Goal: Register for event/course

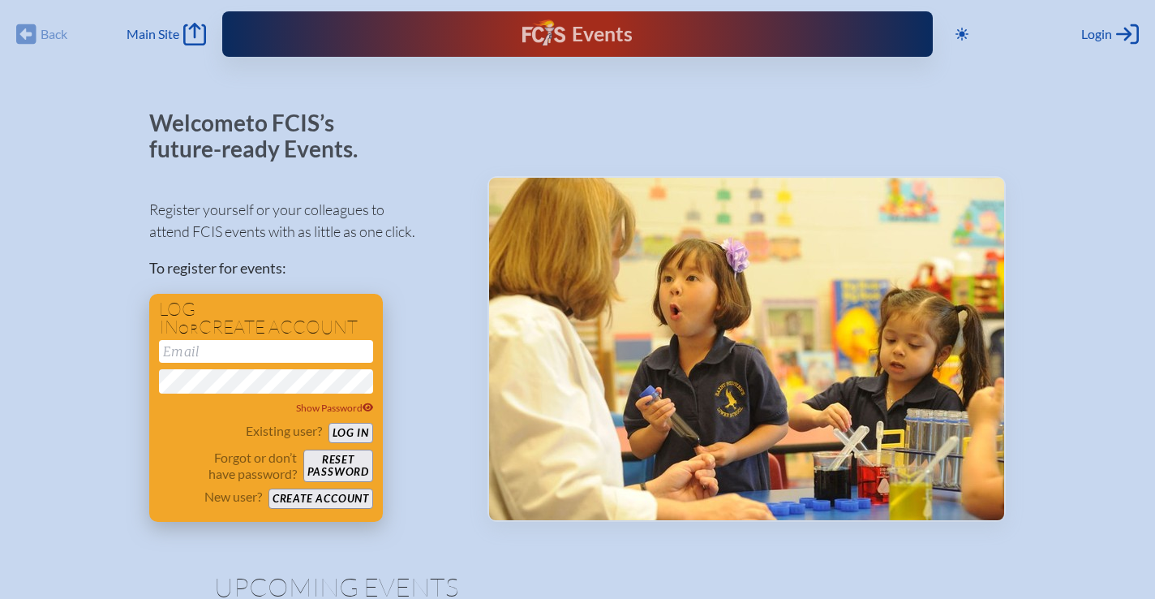
click at [344, 498] on button "Create account" at bounding box center [320, 498] width 105 height 20
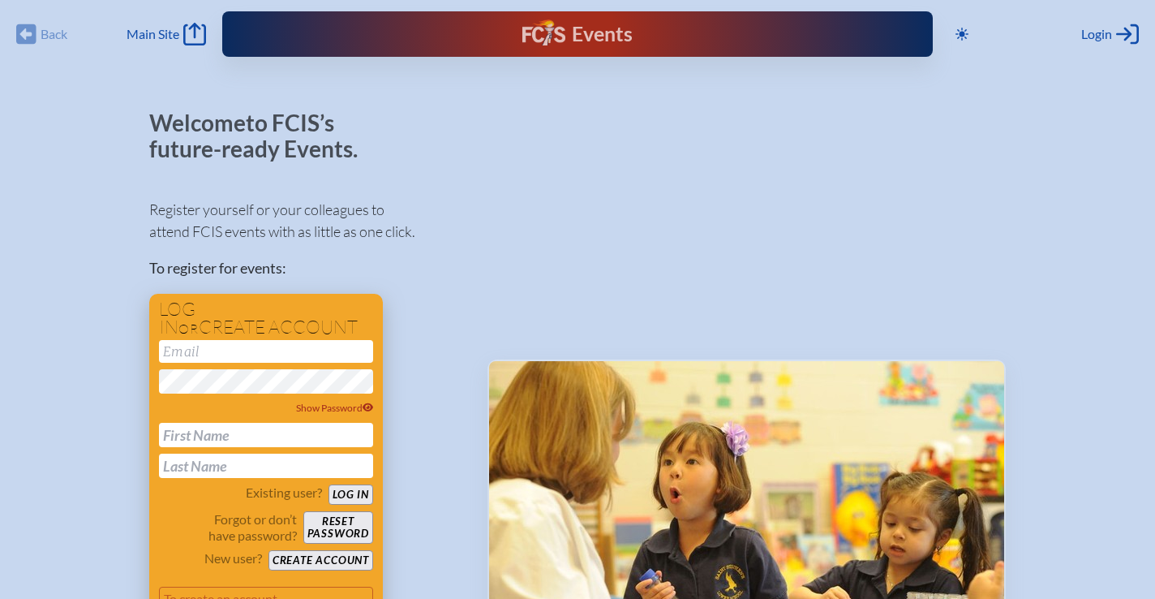
click at [214, 353] on input "email" at bounding box center [266, 351] width 214 height 23
type input "[EMAIL_ADDRESS][DOMAIN_NAME]"
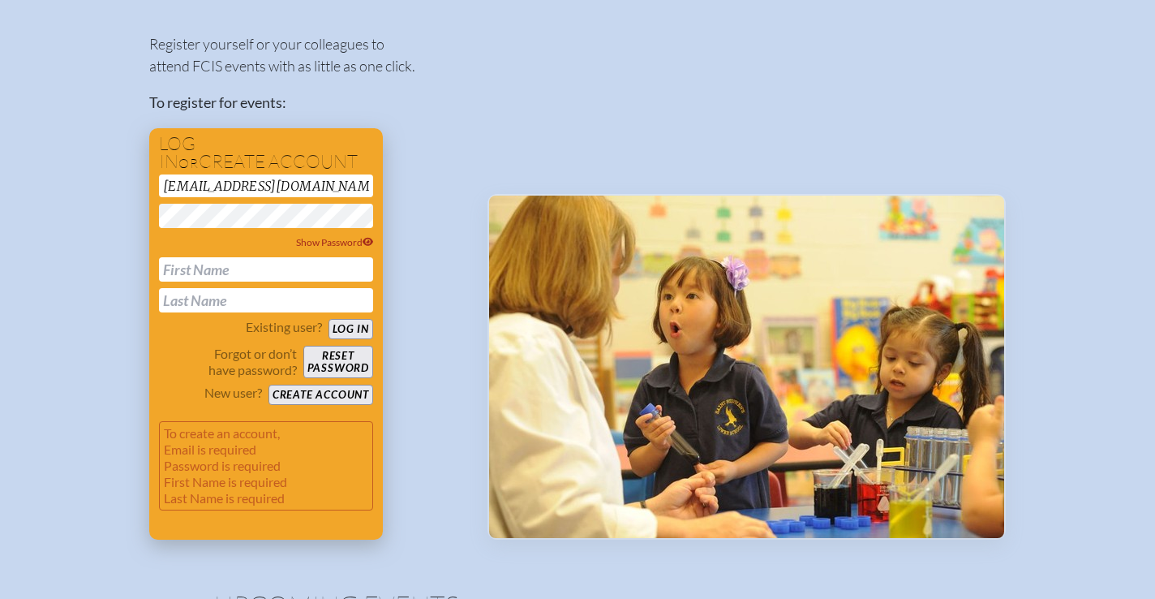
scroll to position [170, 0]
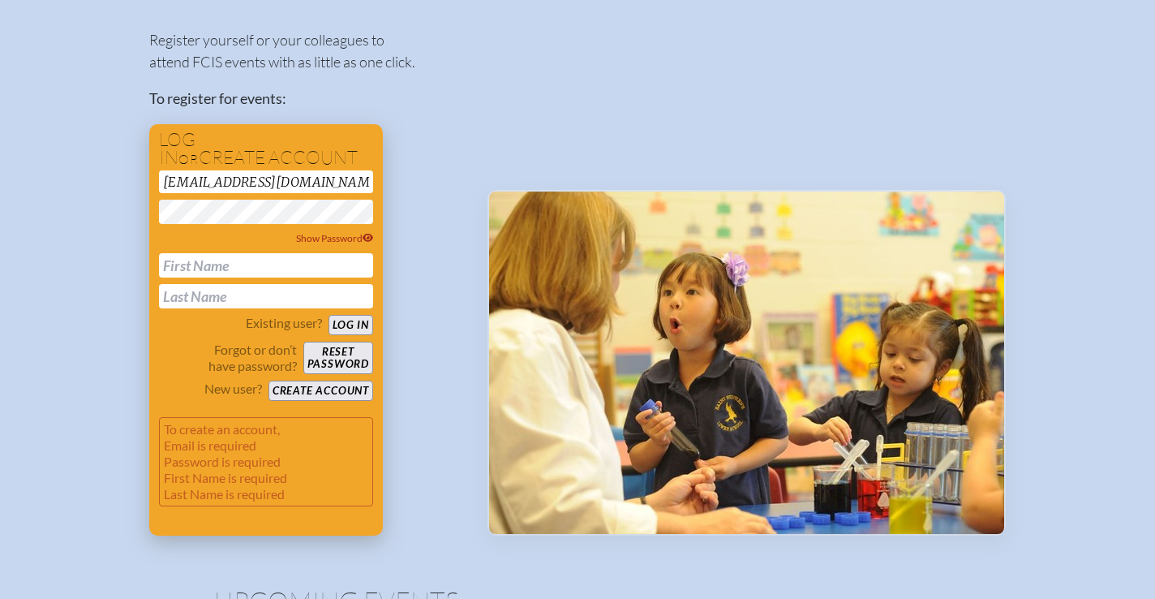
click at [331, 390] on button "Create account" at bounding box center [320, 390] width 105 height 20
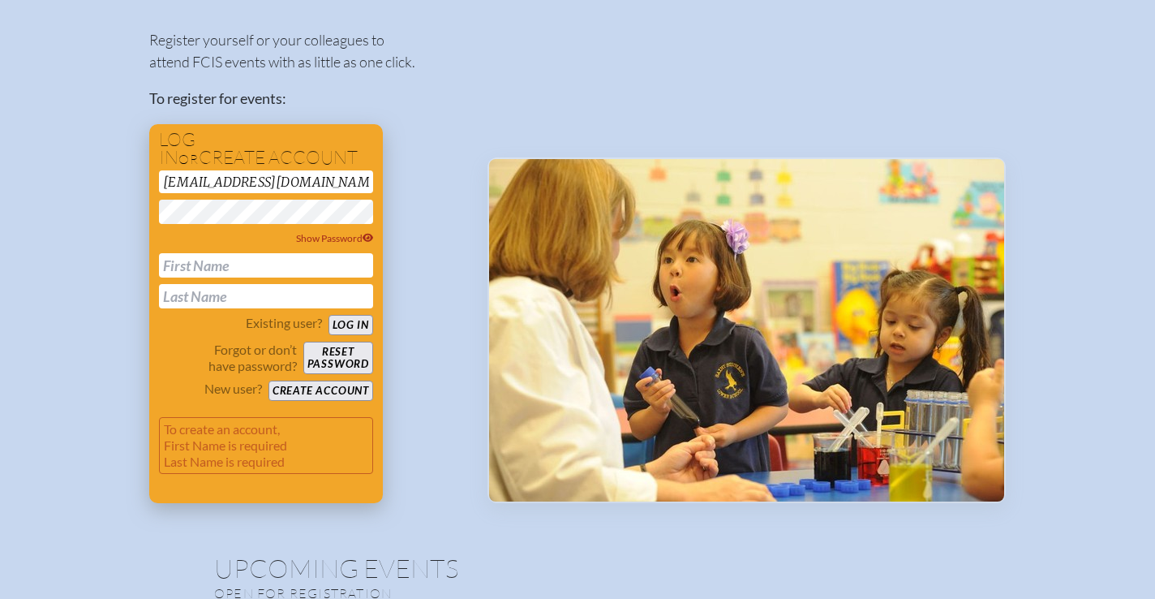
scroll to position [137, 0]
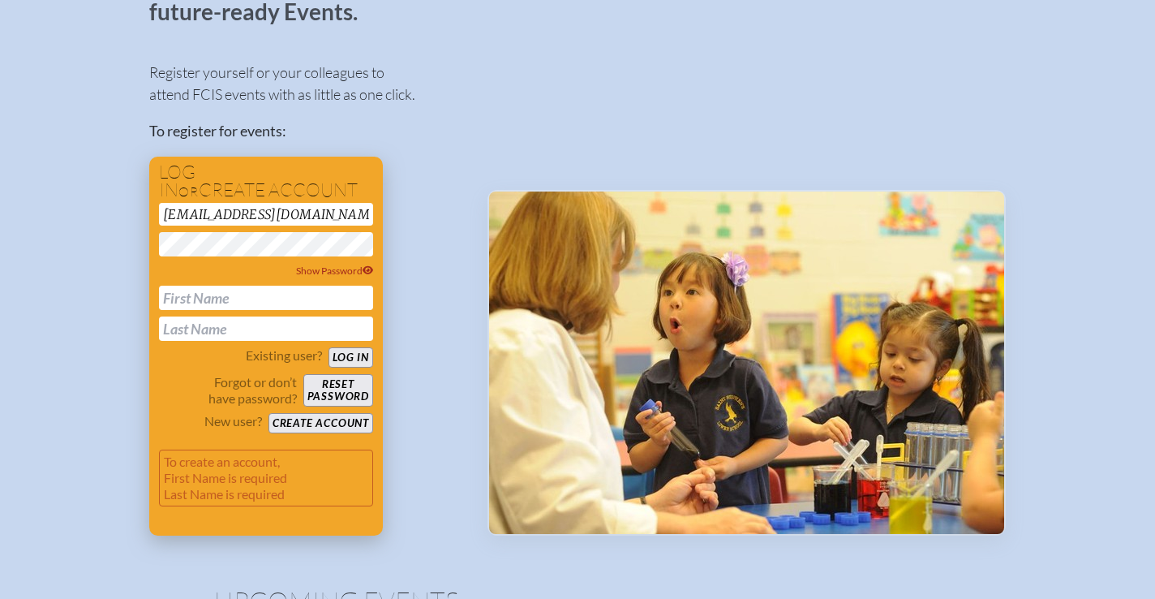
click at [241, 297] on input "text" at bounding box center [266, 298] width 214 height 24
type input "[PERSON_NAME]"
click at [338, 423] on button "Create account" at bounding box center [320, 423] width 105 height 20
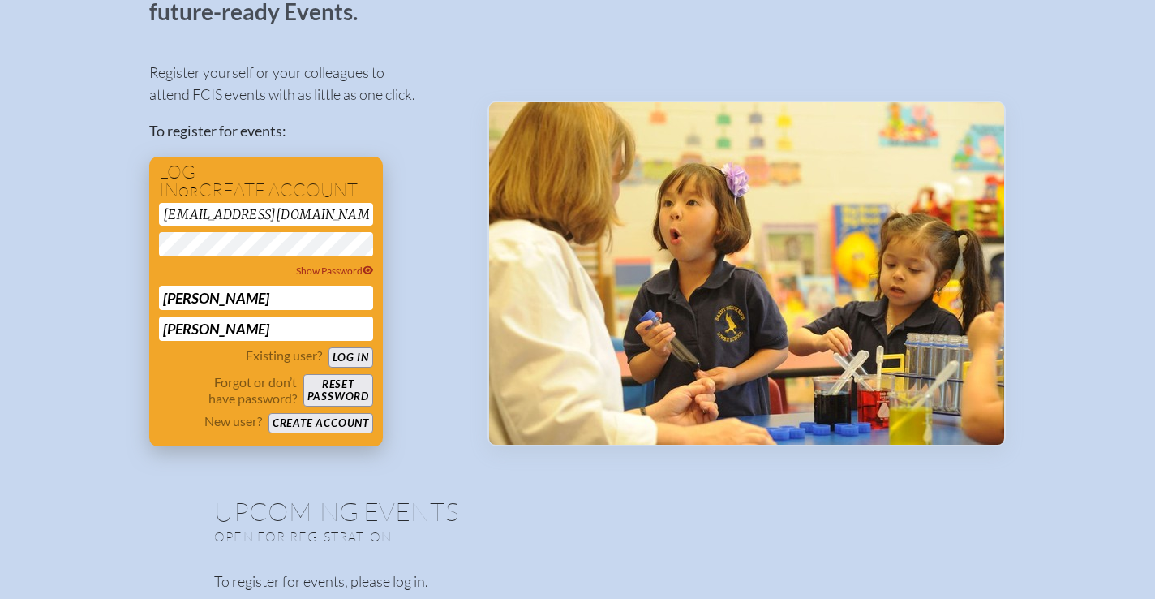
scroll to position [48, 0]
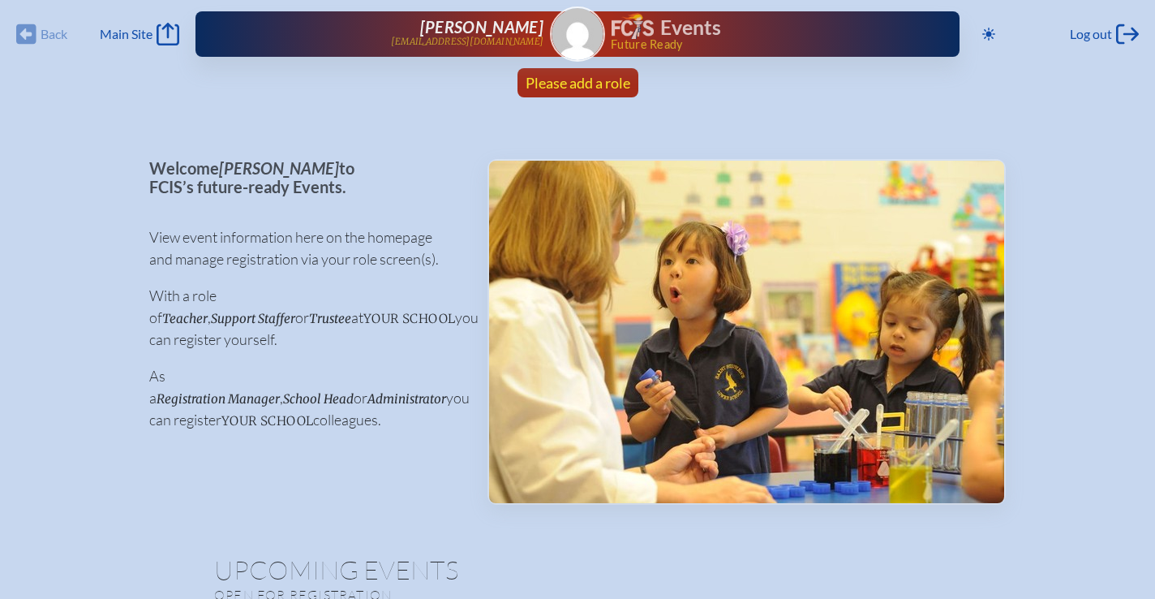
click at [596, 88] on span "Please add a role" at bounding box center [578, 83] width 105 height 18
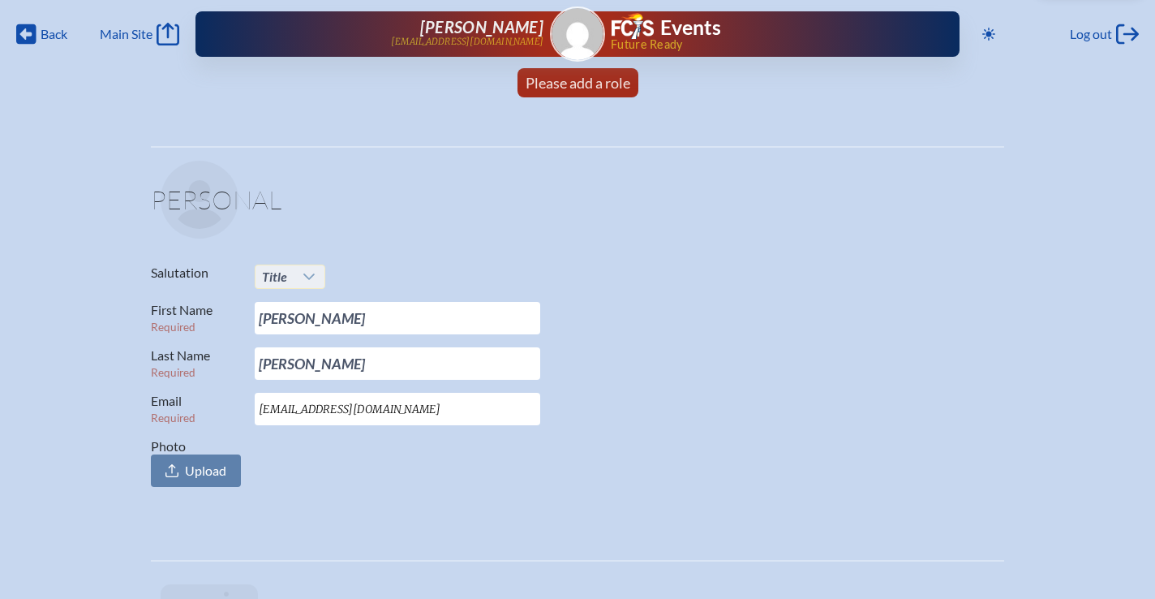
click at [309, 285] on div at bounding box center [309, 276] width 31 height 23
click at [298, 303] on li "Mr." at bounding box center [290, 307] width 70 height 23
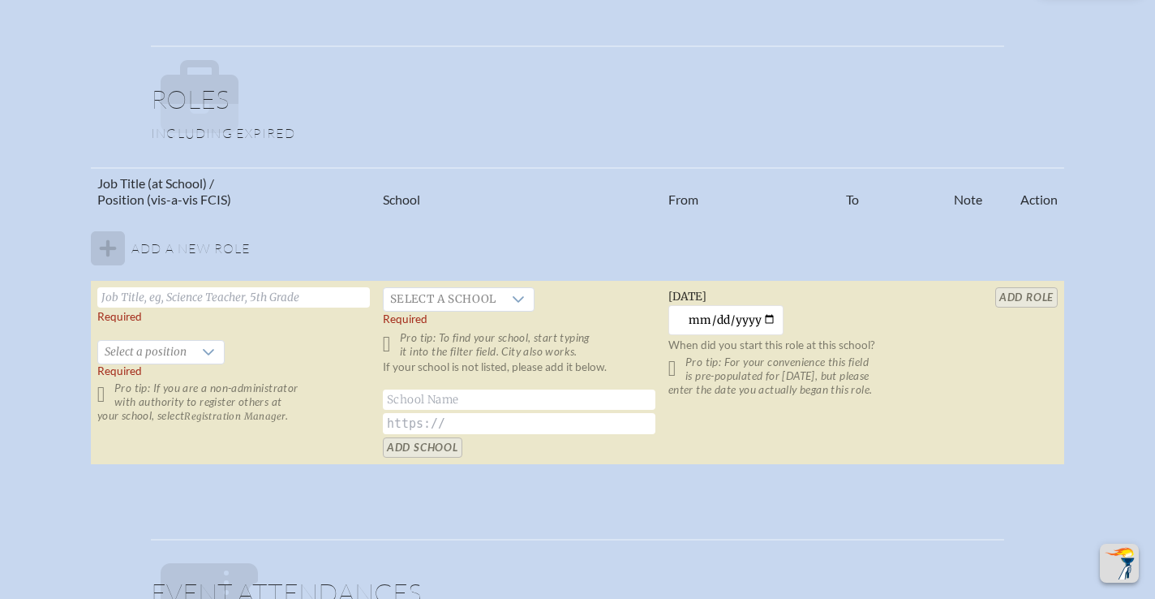
scroll to position [908, 0]
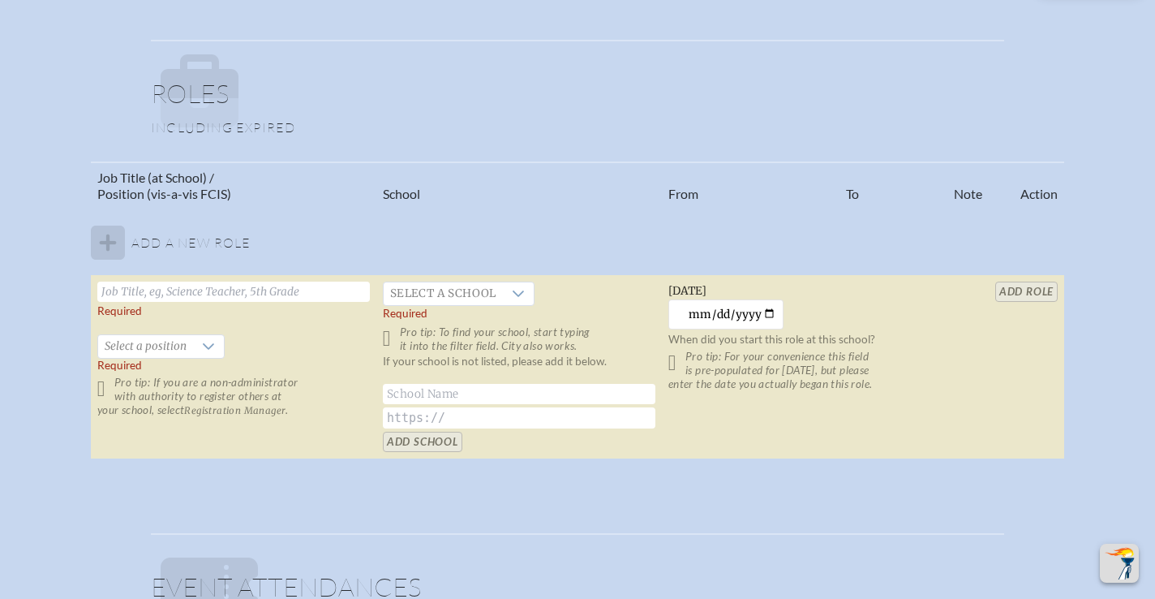
click at [230, 297] on input "text" at bounding box center [233, 291] width 273 height 20
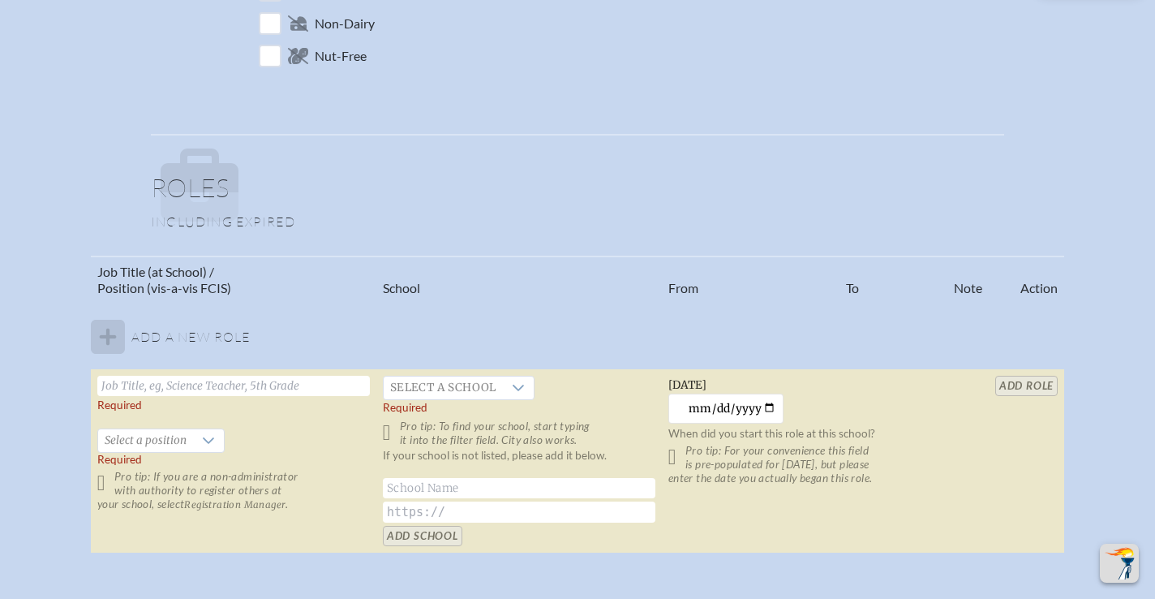
scroll to position [844, 0]
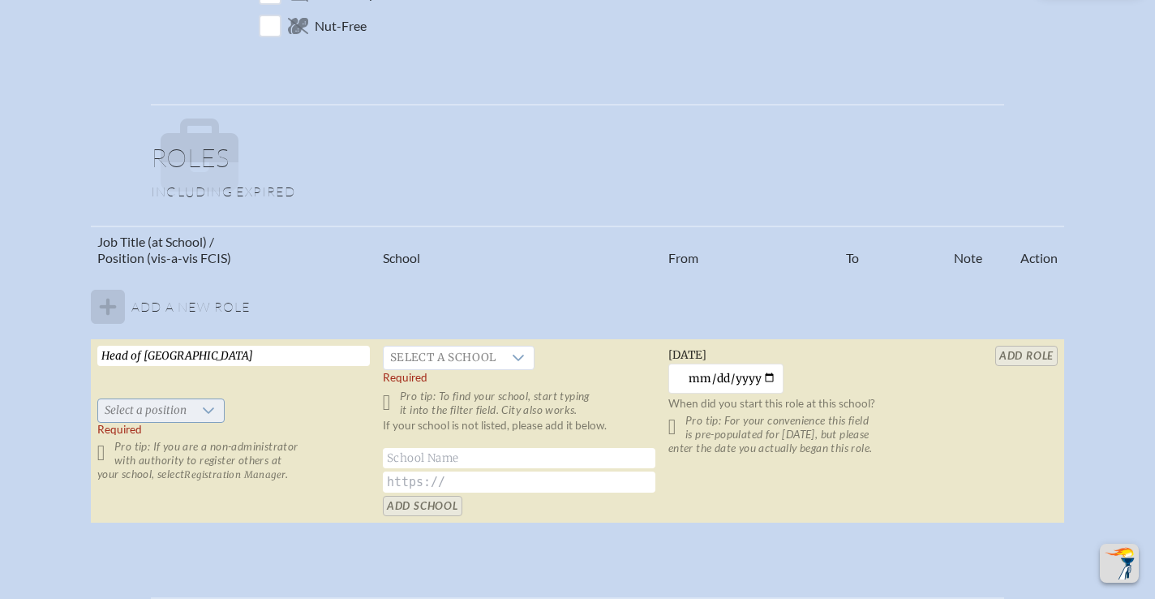
type input "Head of [GEOGRAPHIC_DATA]"
click at [207, 407] on icon at bounding box center [208, 410] width 13 height 13
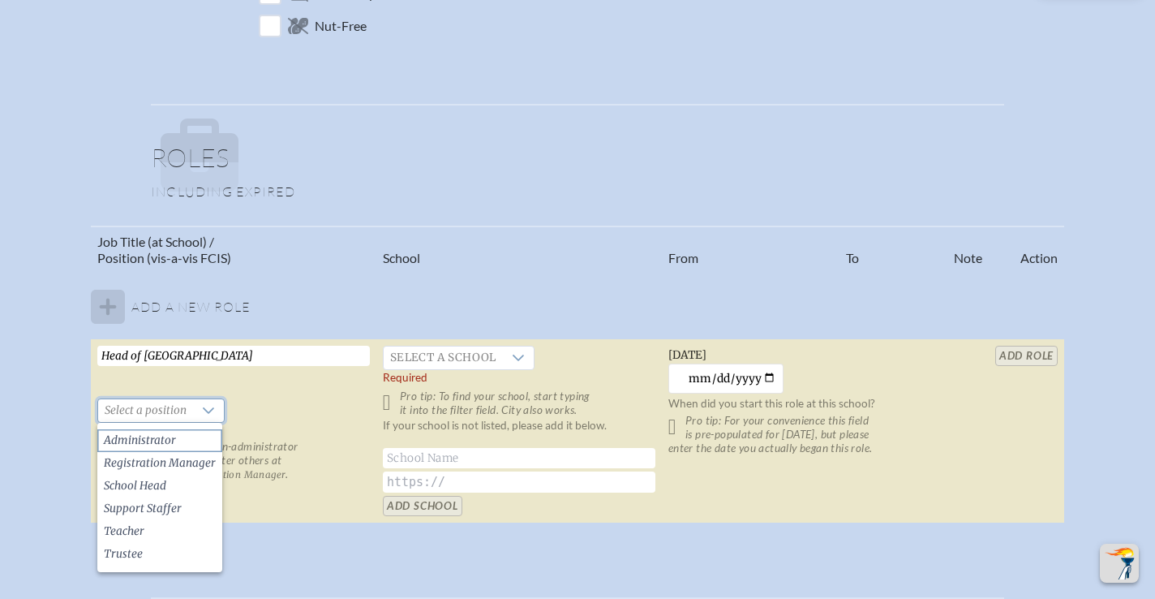
click at [188, 440] on li "Administrator" at bounding box center [159, 440] width 125 height 23
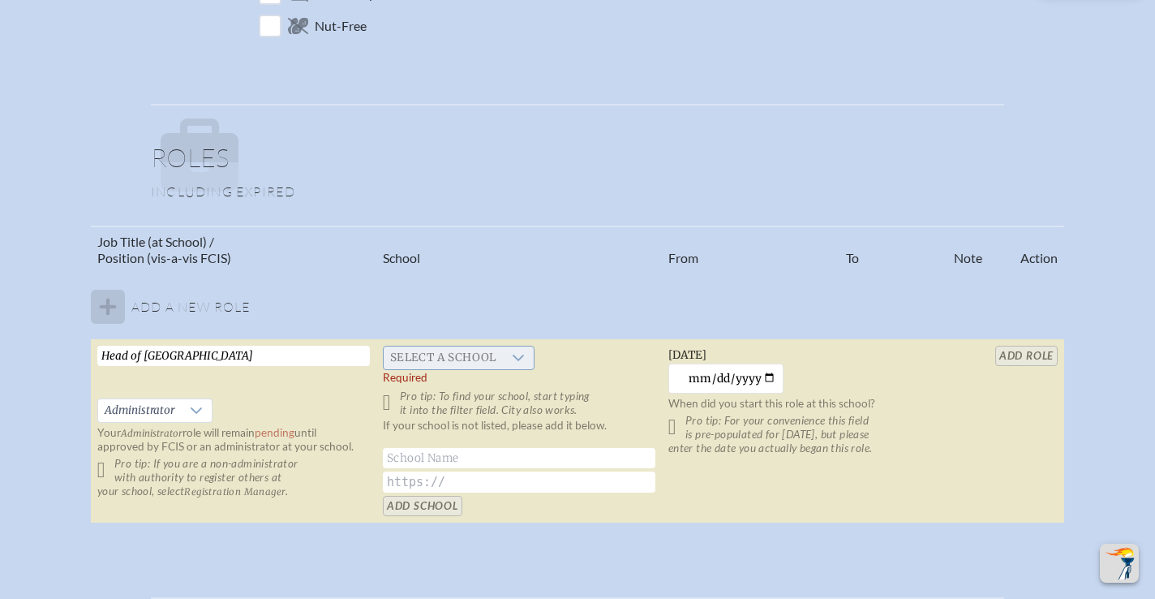
click at [518, 359] on icon at bounding box center [518, 357] width 13 height 13
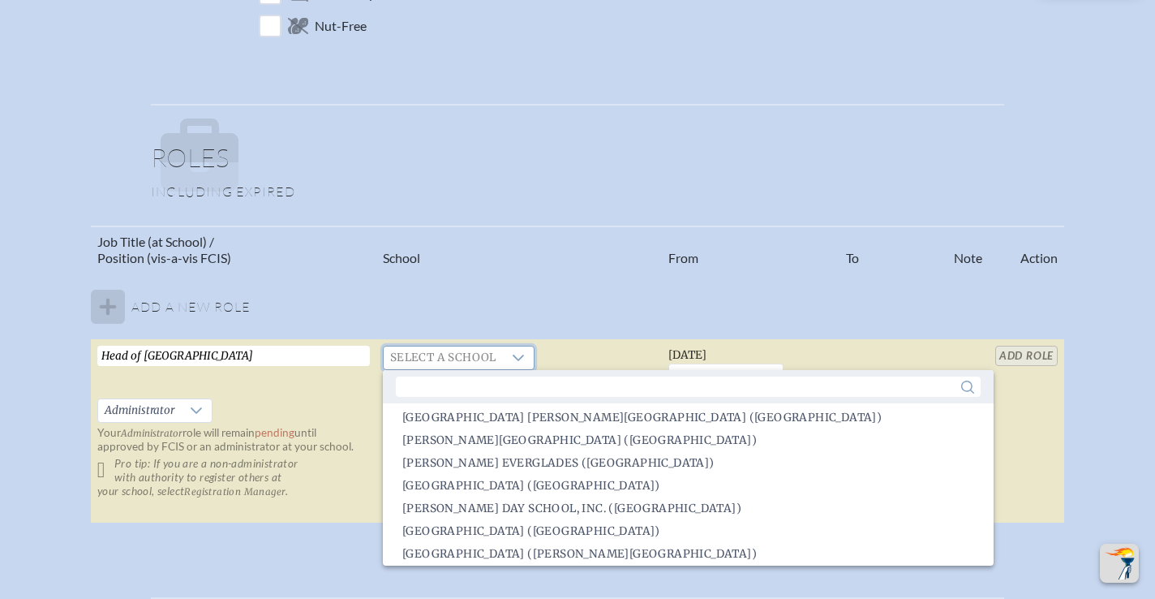
scroll to position [2683, 0]
click at [527, 387] on input "text" at bounding box center [688, 386] width 585 height 20
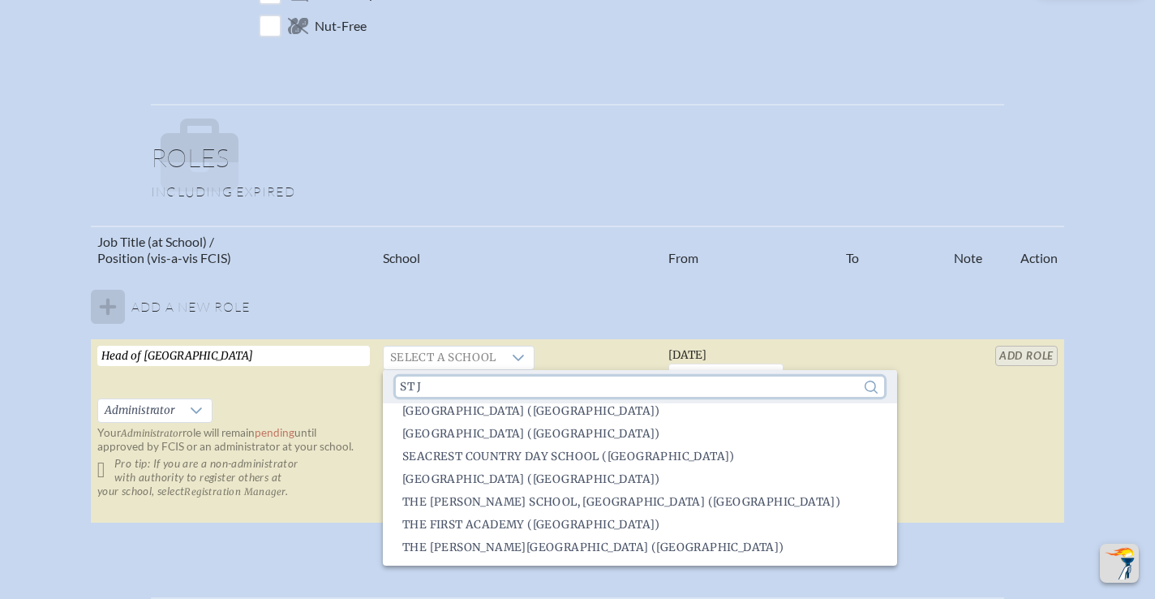
scroll to position [0, 0]
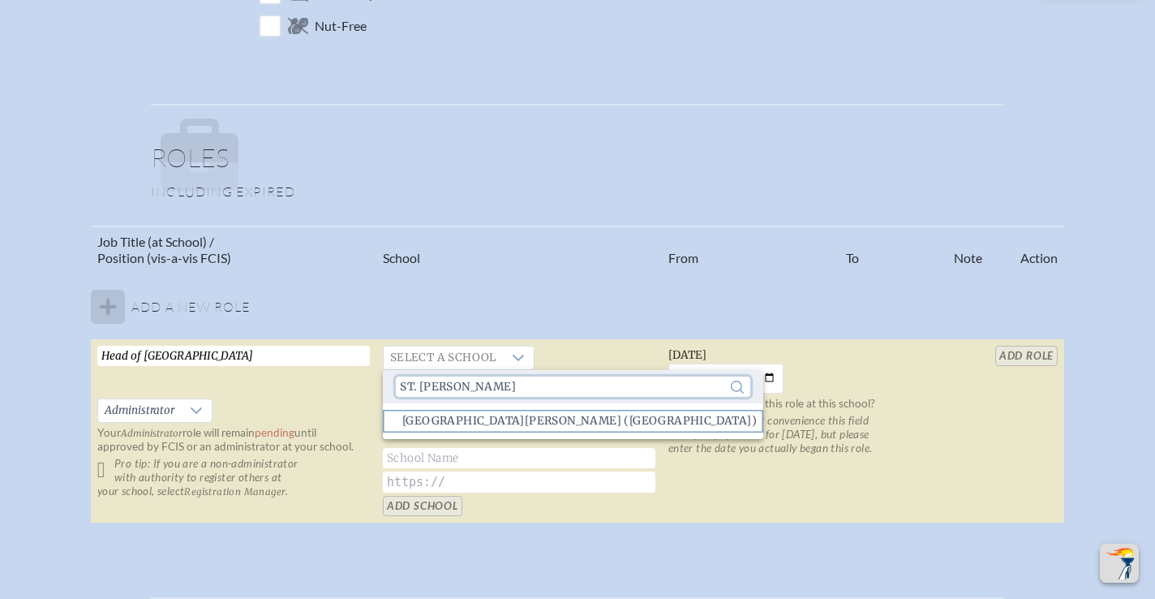
type input "st. [PERSON_NAME]"
click at [509, 423] on span "[GEOGRAPHIC_DATA][PERSON_NAME] ([GEOGRAPHIC_DATA])" at bounding box center [579, 421] width 354 height 16
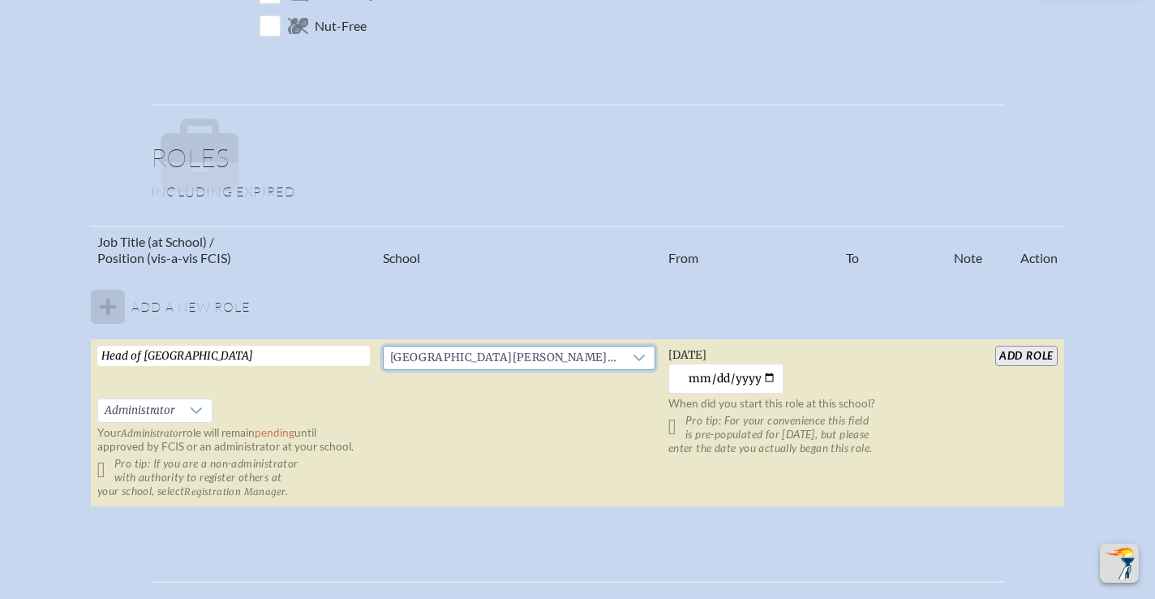
click at [107, 466] on p "Pro tip: If you are a non-administrator with authority to register others at yo…" at bounding box center [233, 477] width 273 height 41
click at [991, 429] on td "add Role" at bounding box center [1026, 423] width 75 height 168
click at [1024, 355] on input "add Role" at bounding box center [1026, 356] width 62 height 20
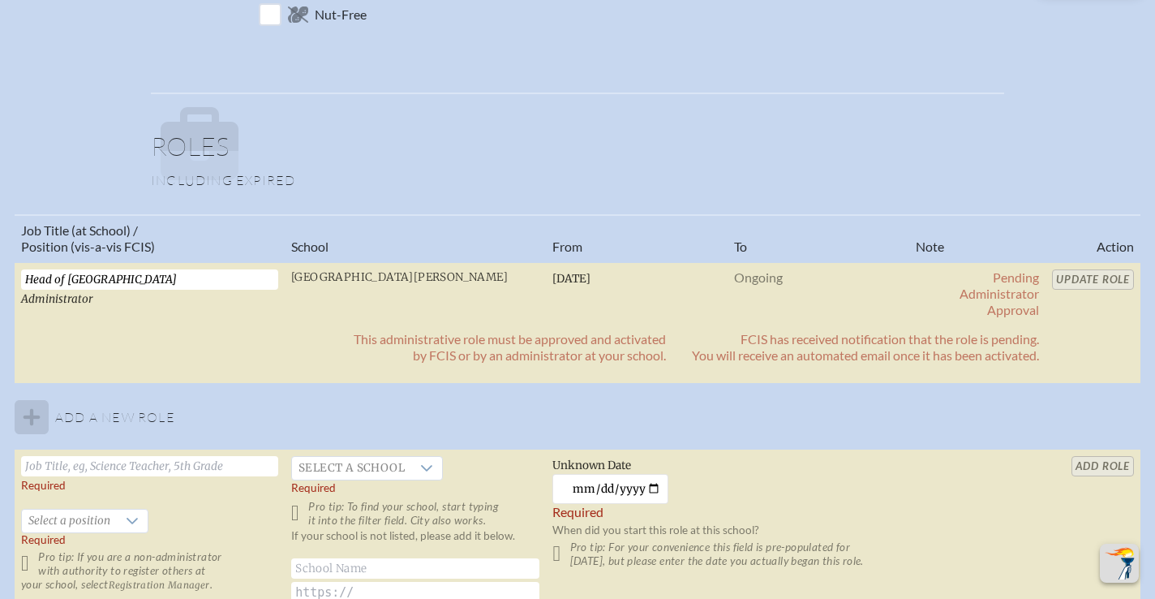
scroll to position [857, 0]
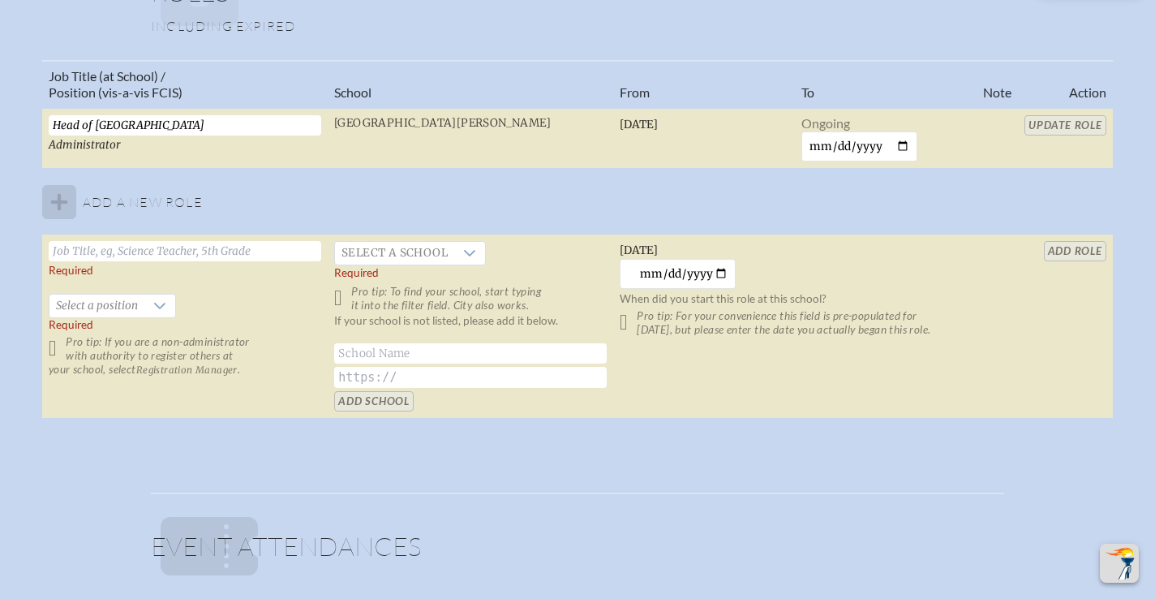
scroll to position [1025, 0]
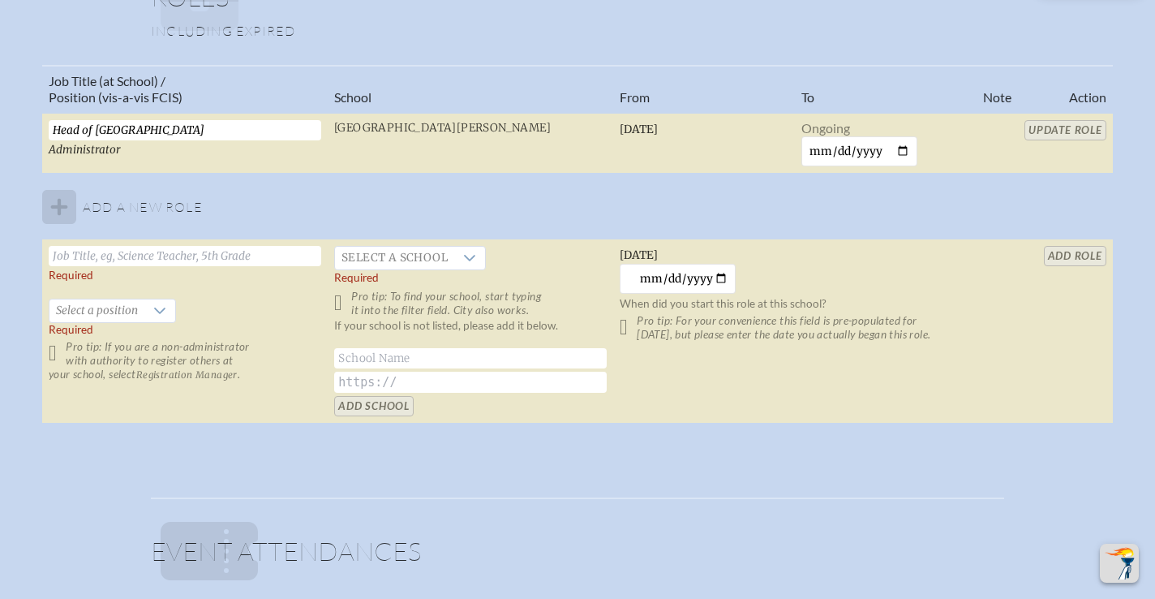
click at [1050, 126] on table "Job Title (at School) / Position (vis-a-vis FCIS) School From To Note Action He…" at bounding box center [577, 244] width 1071 height 359
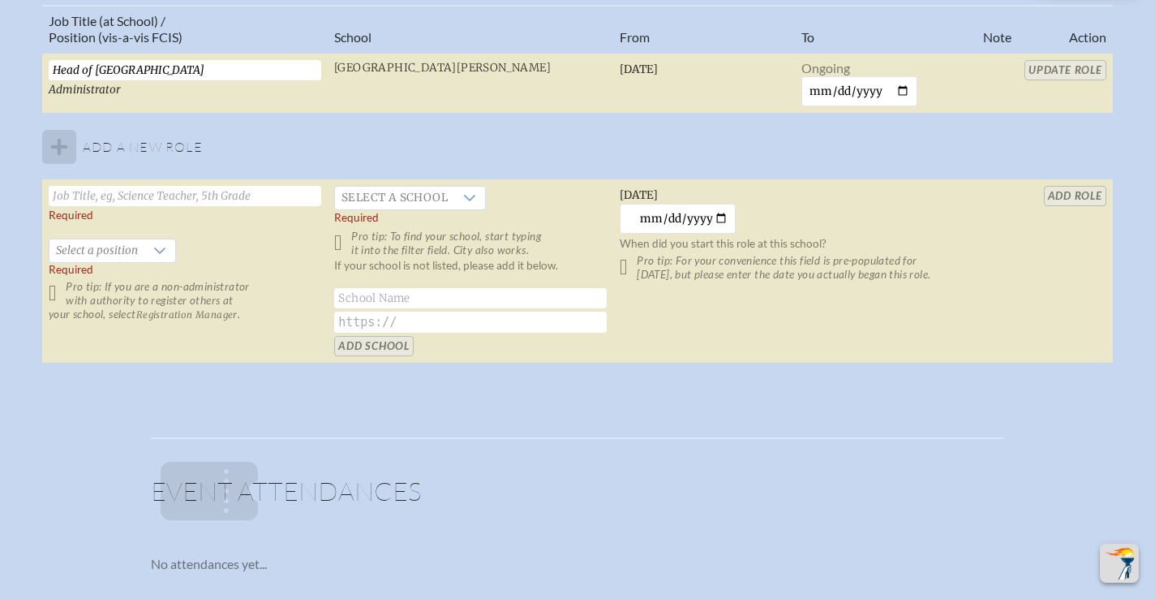
scroll to position [1032, 0]
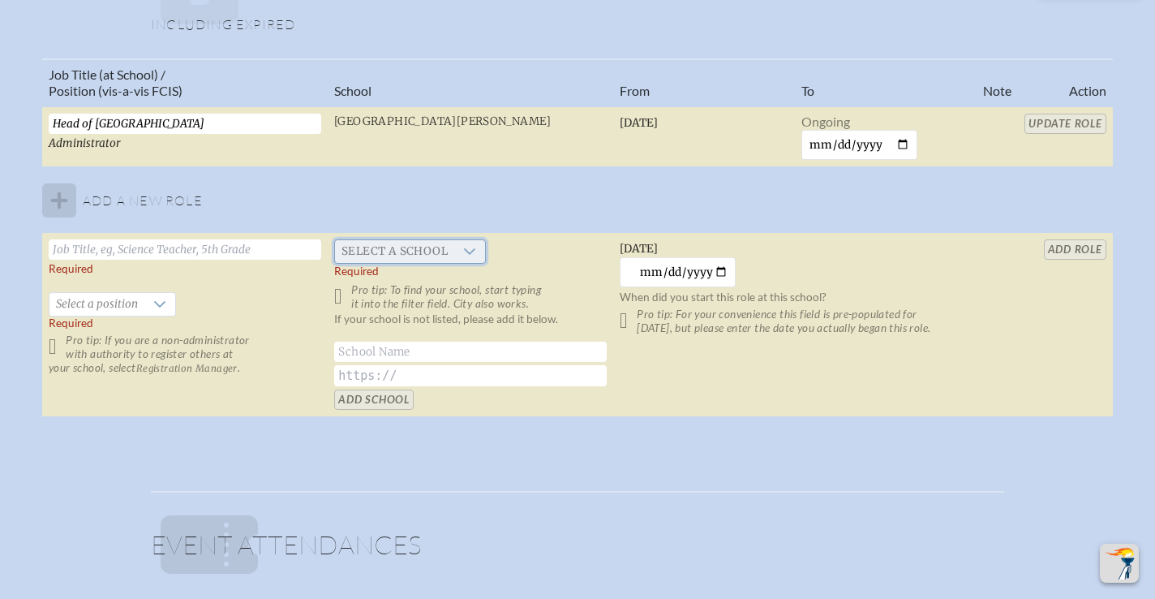
click at [395, 255] on span "Select a school" at bounding box center [394, 251] width 119 height 23
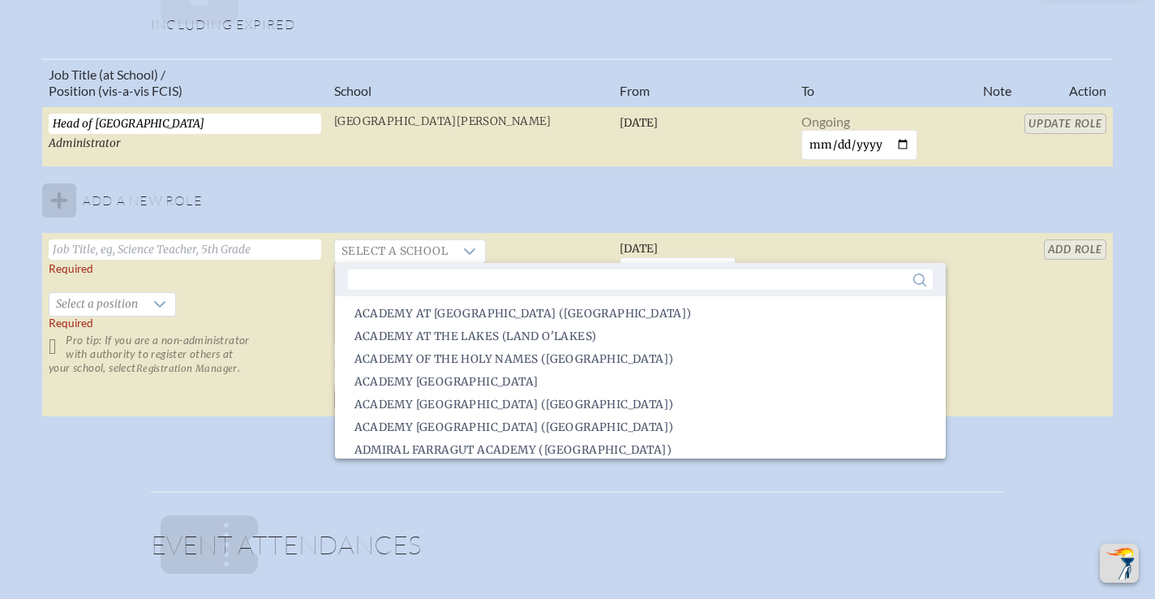
click at [250, 248] on input "text" at bounding box center [185, 249] width 273 height 20
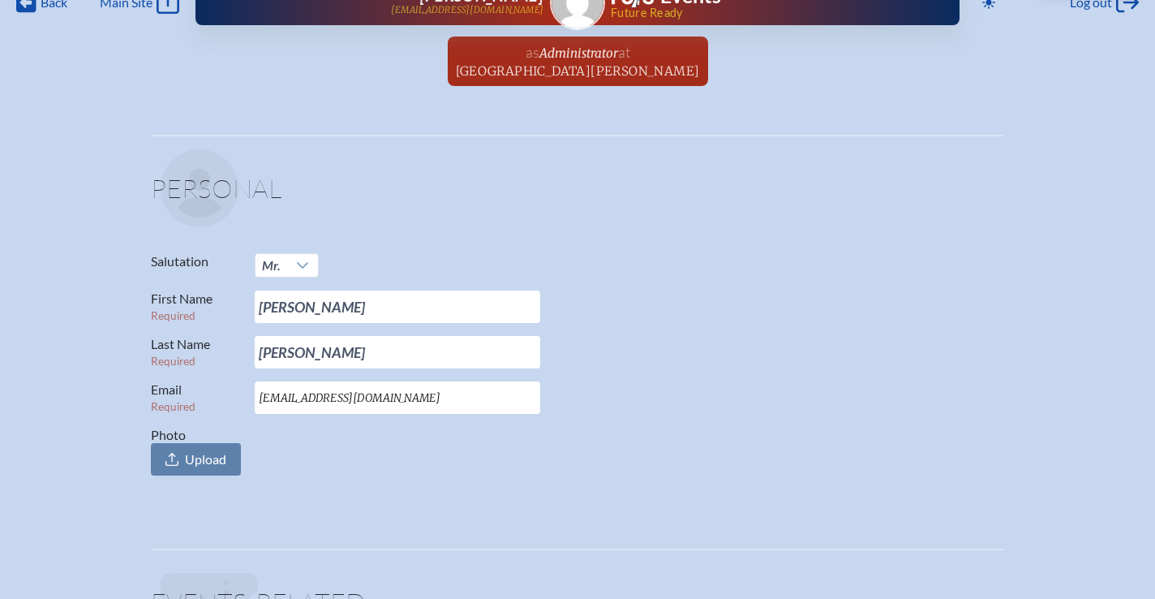
scroll to position [0, 0]
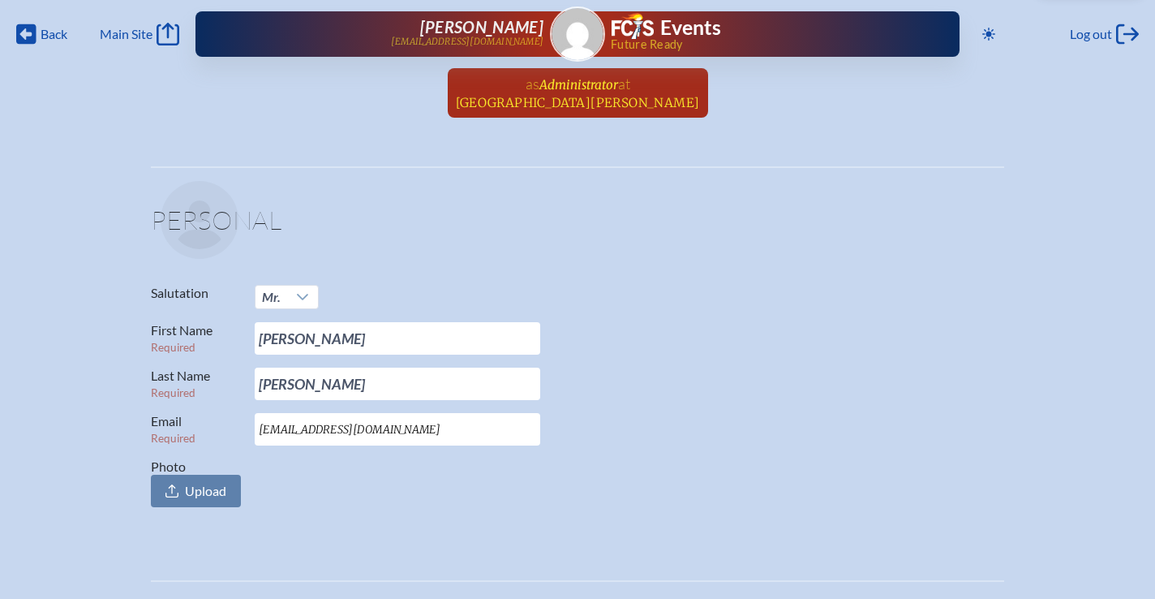
click at [602, 102] on span "St. Johns Country Day School" at bounding box center [578, 102] width 244 height 15
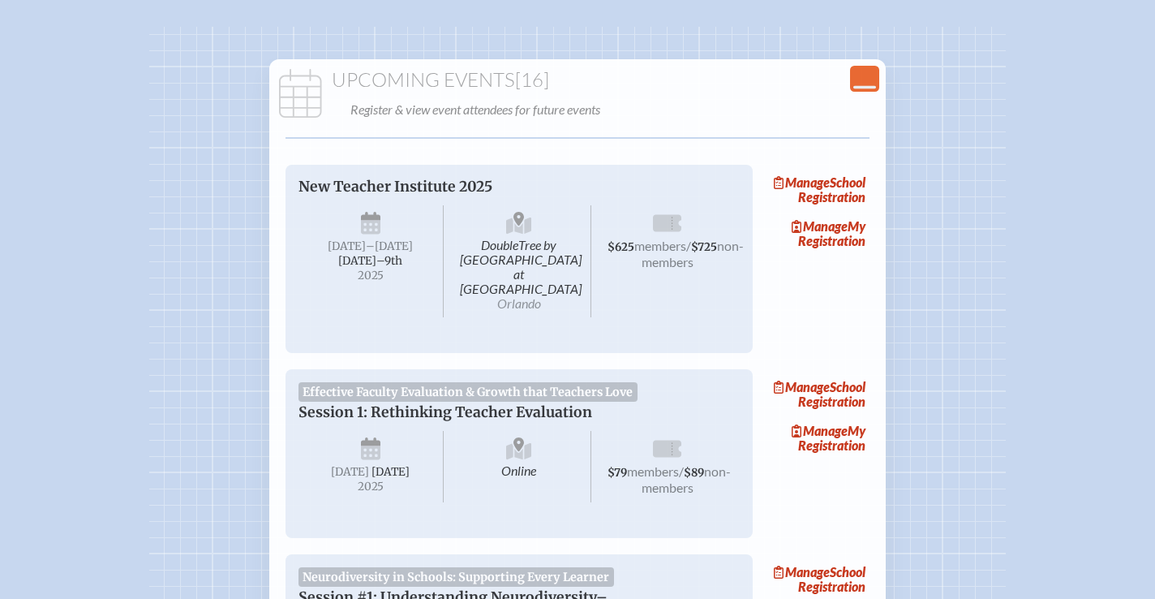
scroll to position [142, 0]
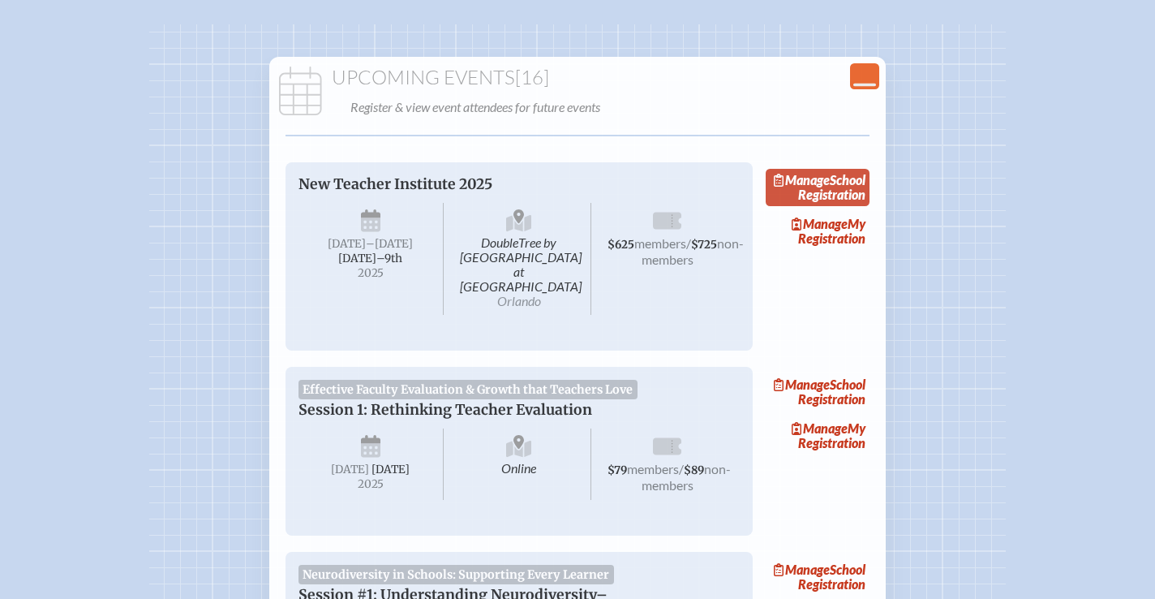
click at [848, 198] on link "Manage School Registration" at bounding box center [818, 187] width 104 height 37
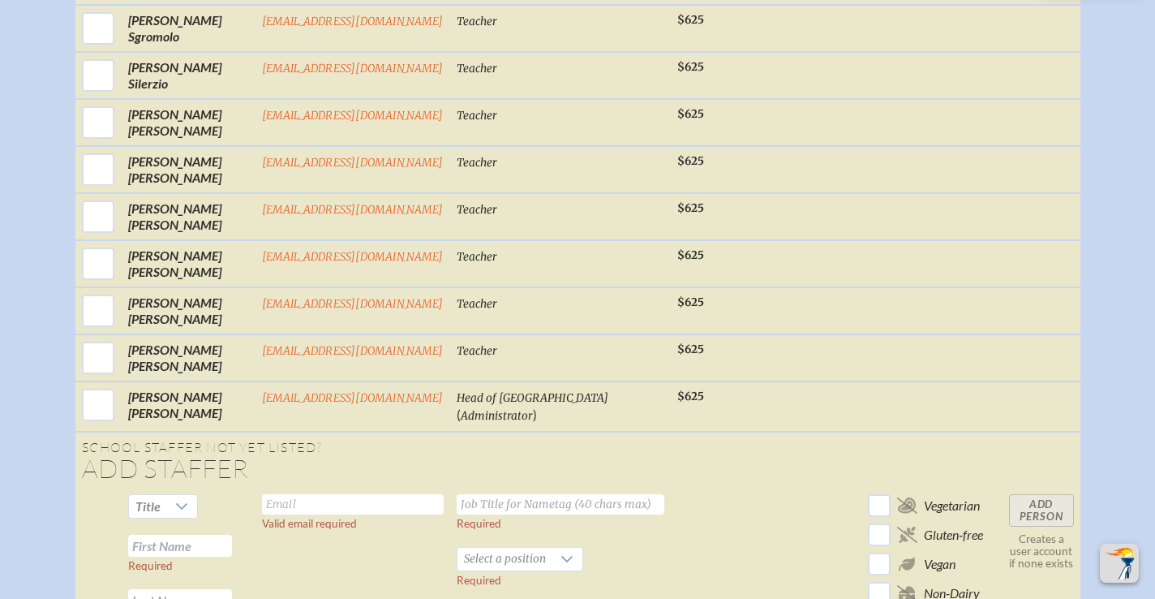
scroll to position [2628, 0]
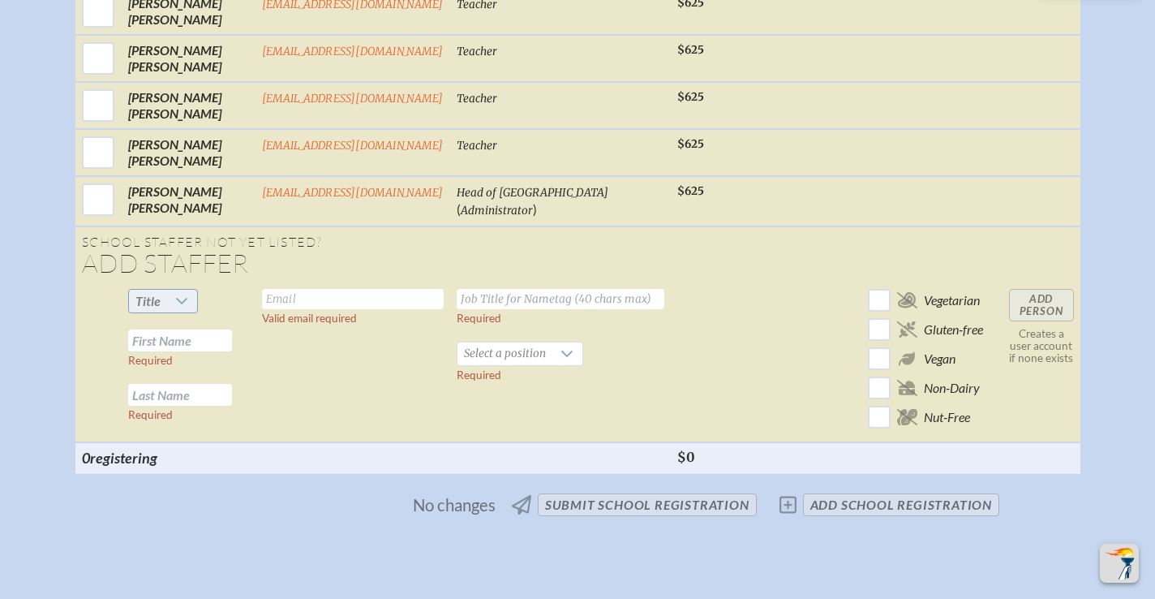
click at [187, 298] on icon at bounding box center [181, 301] width 11 height 6
click at [169, 331] on li "Ms." at bounding box center [171, 331] width 70 height 23
click at [206, 329] on input "text" at bounding box center [180, 340] width 104 height 22
type input "Isy"
click at [203, 384] on input "text" at bounding box center [180, 395] width 104 height 22
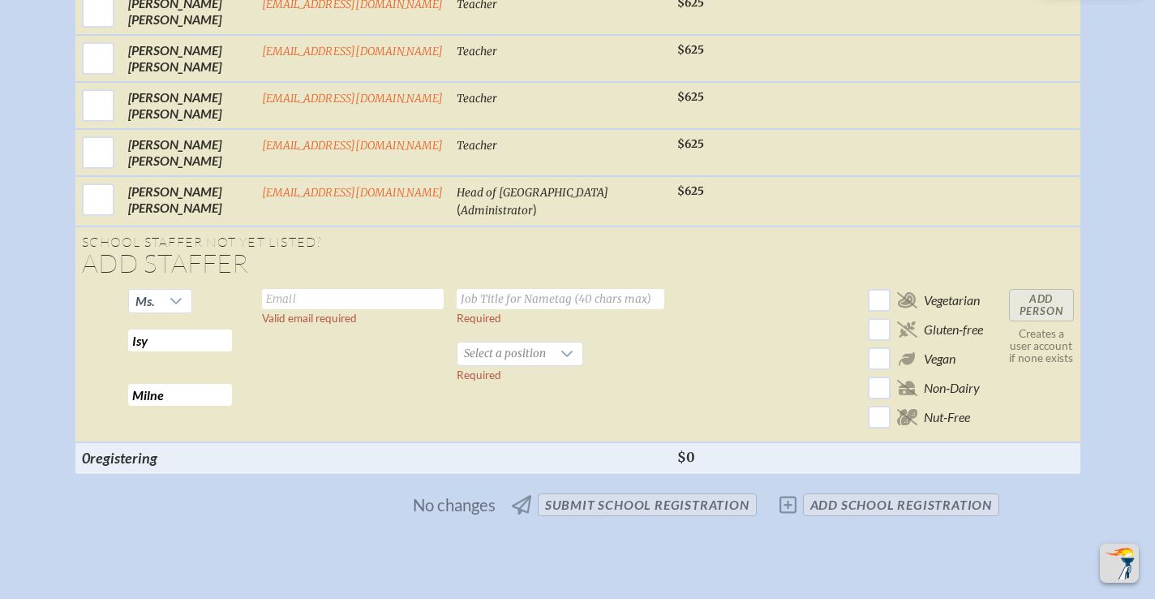
type input "Milne"
click at [328, 289] on input "text" at bounding box center [353, 299] width 182 height 20
type input "imilne@sjcds.net"
click at [530, 289] on input "text" at bounding box center [561, 299] width 208 height 20
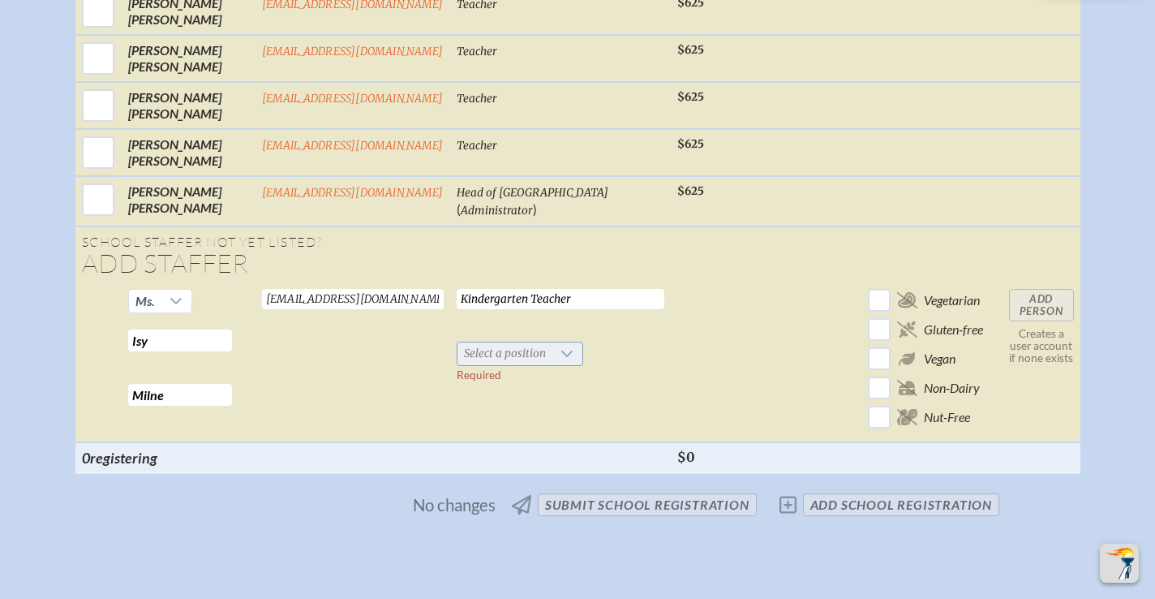
type input "Kindergarten Teacher"
click at [552, 342] on div at bounding box center [567, 353] width 31 height 23
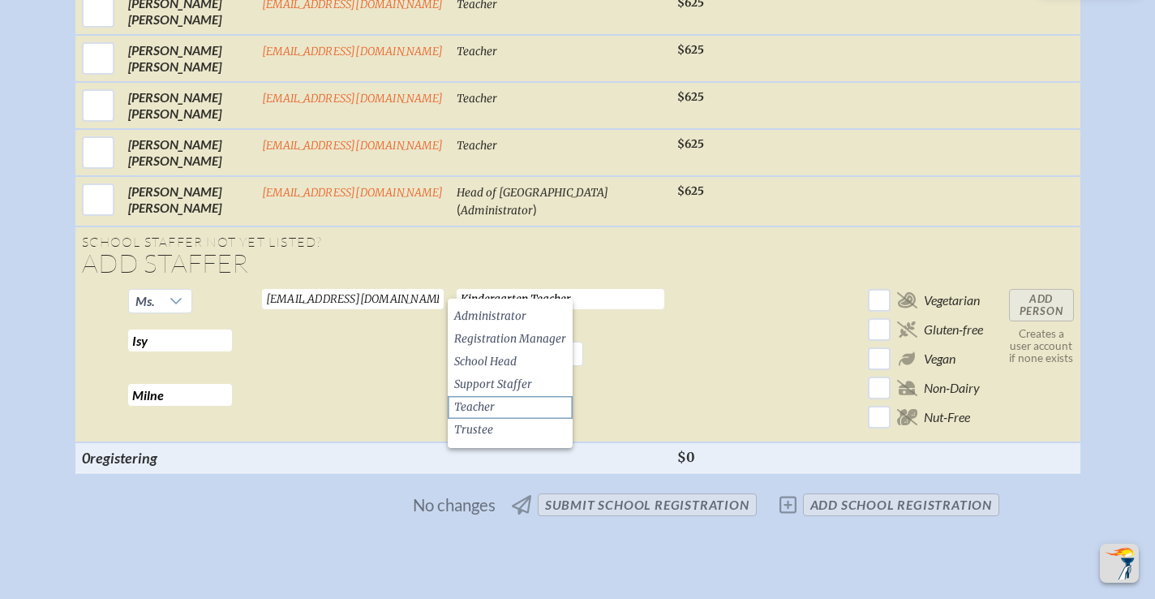
click at [509, 402] on li "Teacher" at bounding box center [510, 407] width 125 height 23
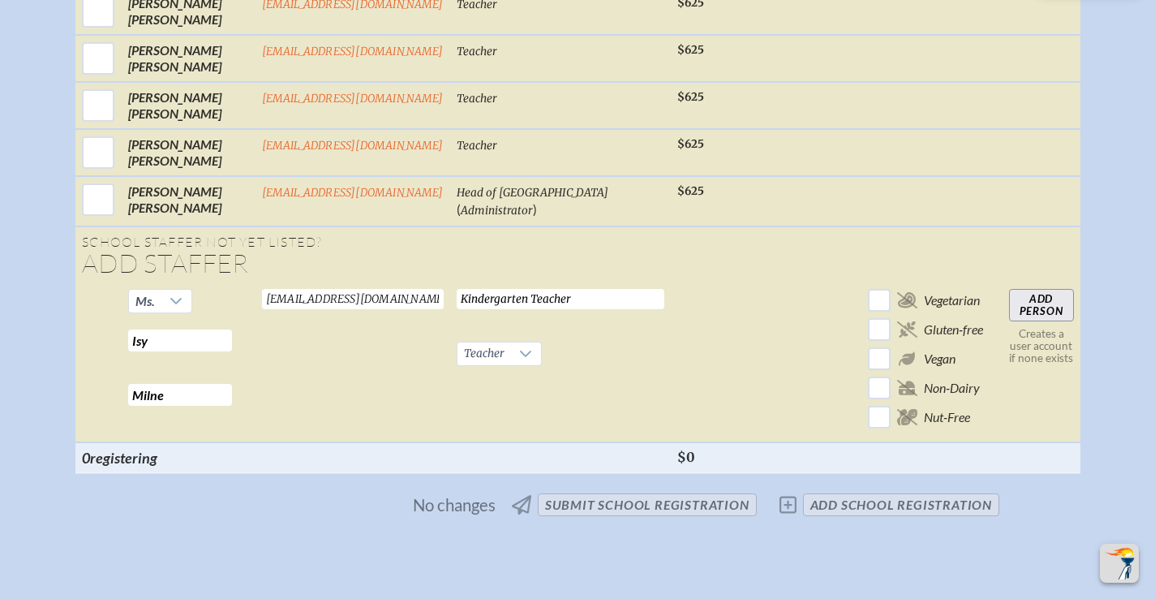
click at [1041, 289] on input "Add Person" at bounding box center [1041, 305] width 65 height 32
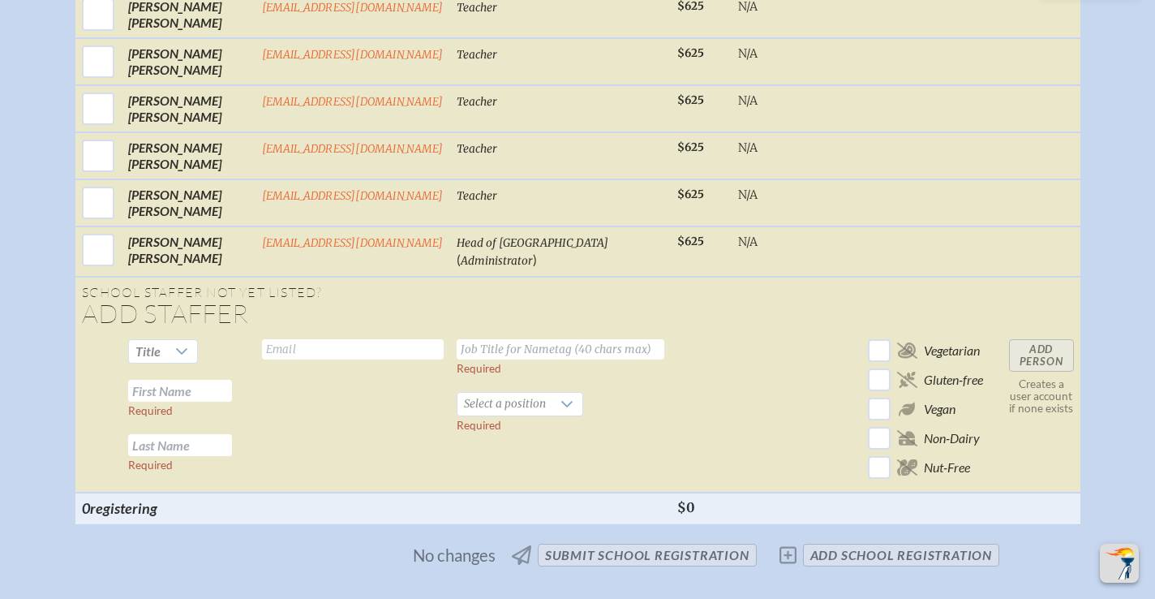
scroll to position [2630, 0]
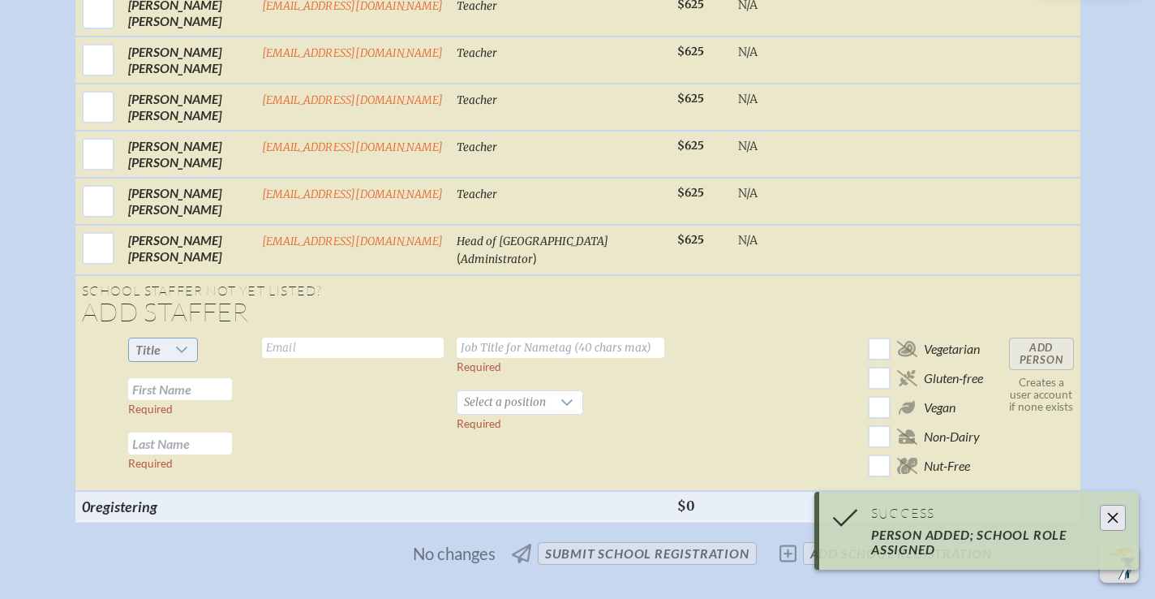
click at [186, 343] on icon at bounding box center [181, 349] width 13 height 13
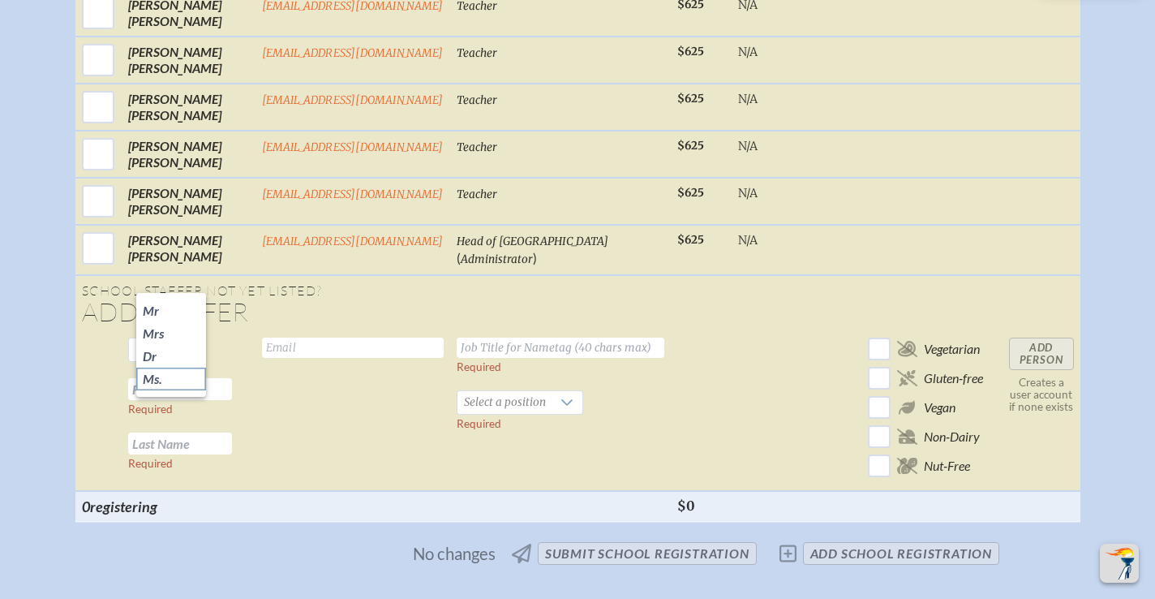
click at [183, 376] on li "Ms." at bounding box center [171, 378] width 70 height 23
click at [307, 337] on input "text" at bounding box center [353, 347] width 182 height 20
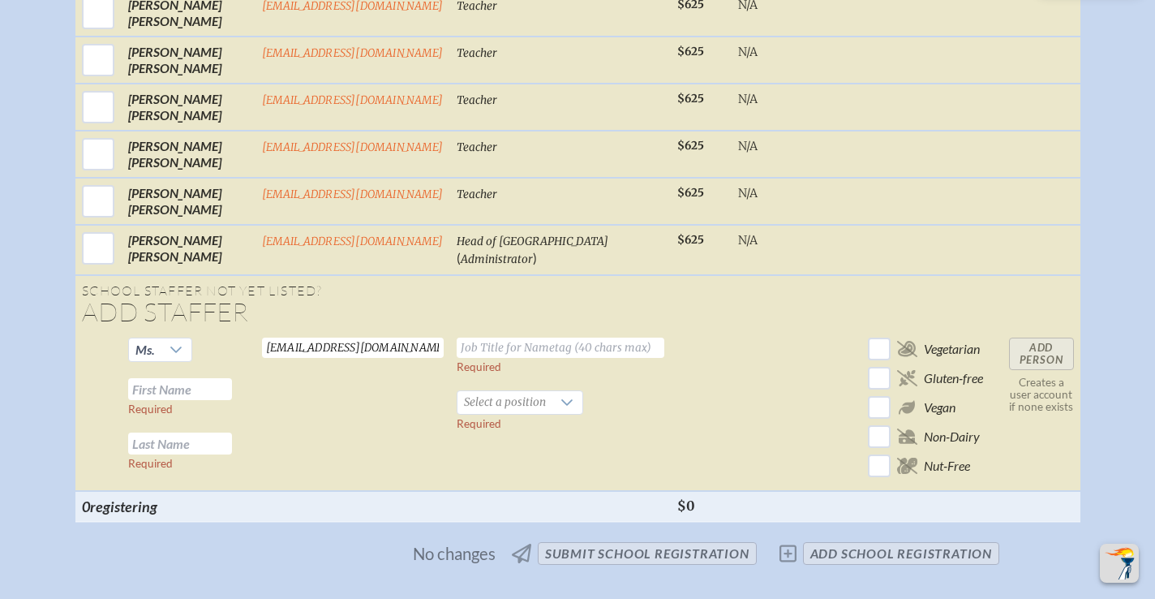
type input "motoole@sjcds.net"
click at [212, 378] on input "text" at bounding box center [180, 389] width 104 height 22
type input "Meagan"
click at [154, 432] on input "text" at bounding box center [180, 443] width 104 height 22
type input "O'Toole"
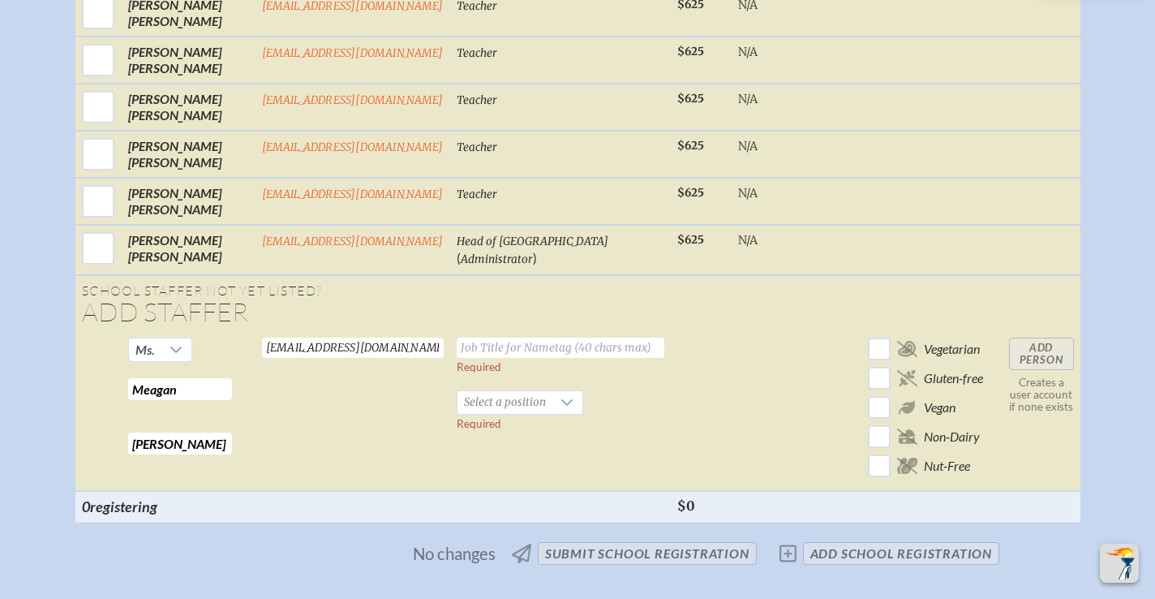
click at [564, 337] on input "text" at bounding box center [561, 347] width 208 height 20
type input "Writing Teacher"
click at [571, 391] on div at bounding box center [567, 402] width 31 height 23
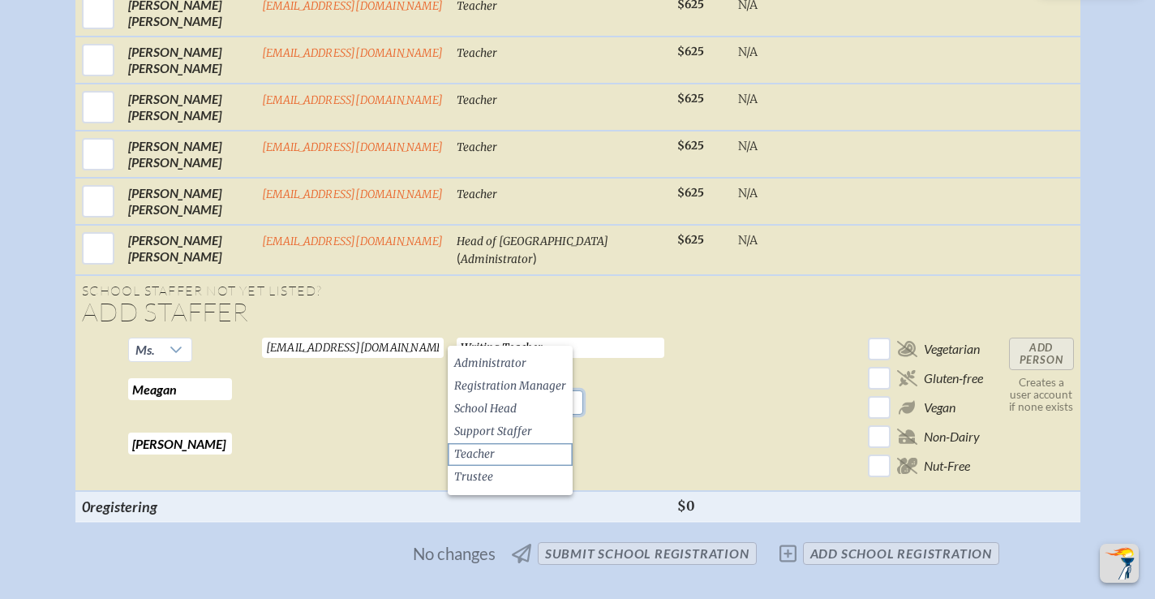
click at [519, 453] on li "Teacher" at bounding box center [510, 454] width 125 height 23
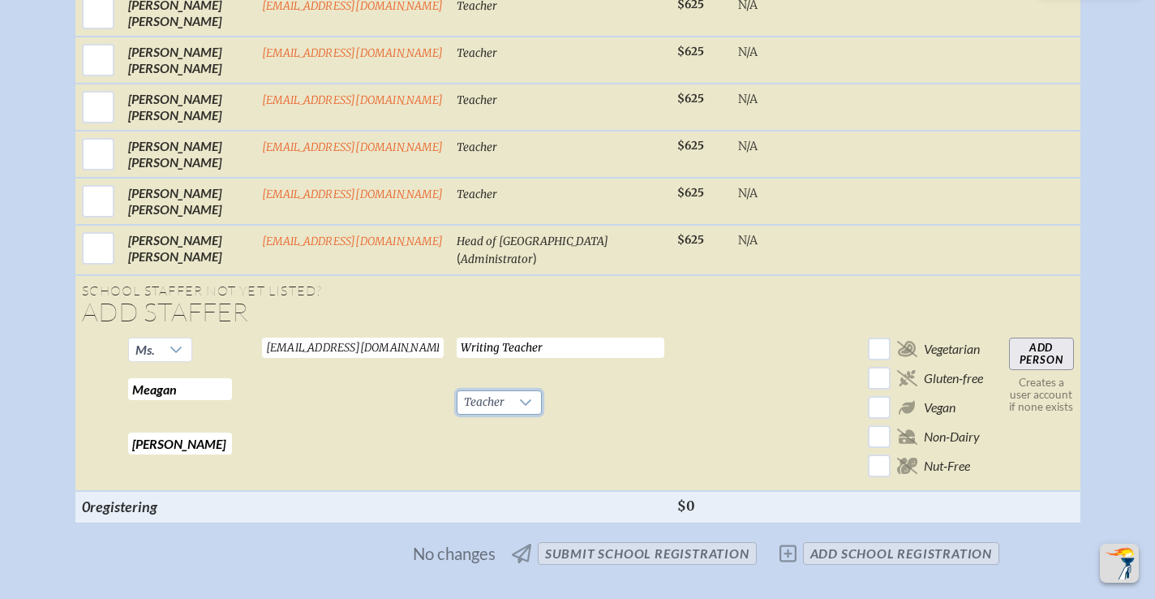
click at [1033, 337] on input "Add Person" at bounding box center [1041, 353] width 65 height 32
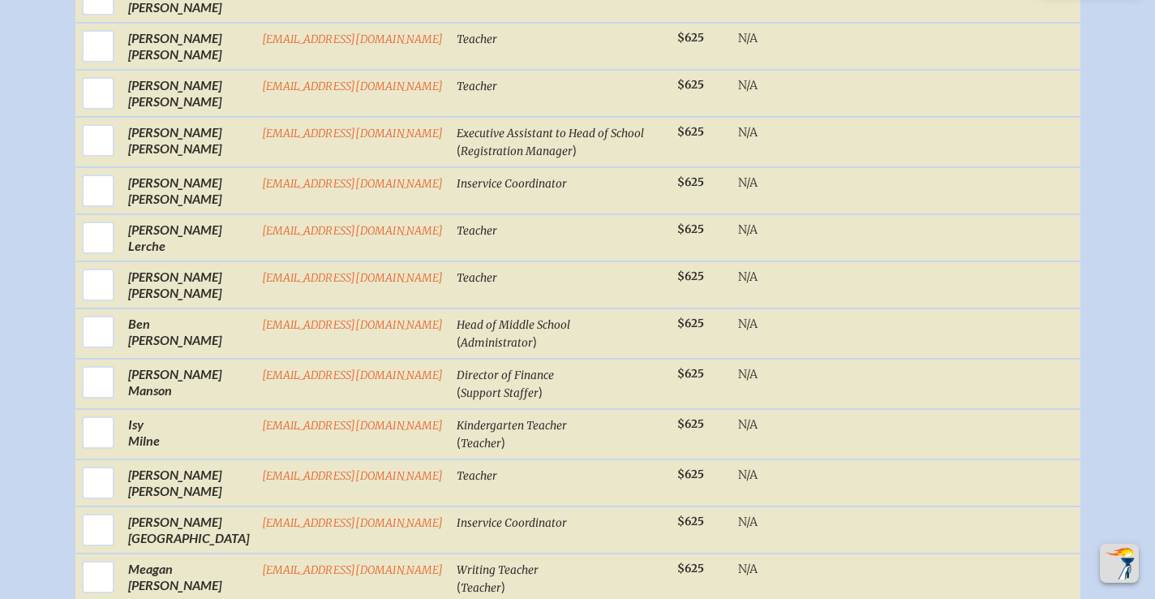
scroll to position [1689, 0]
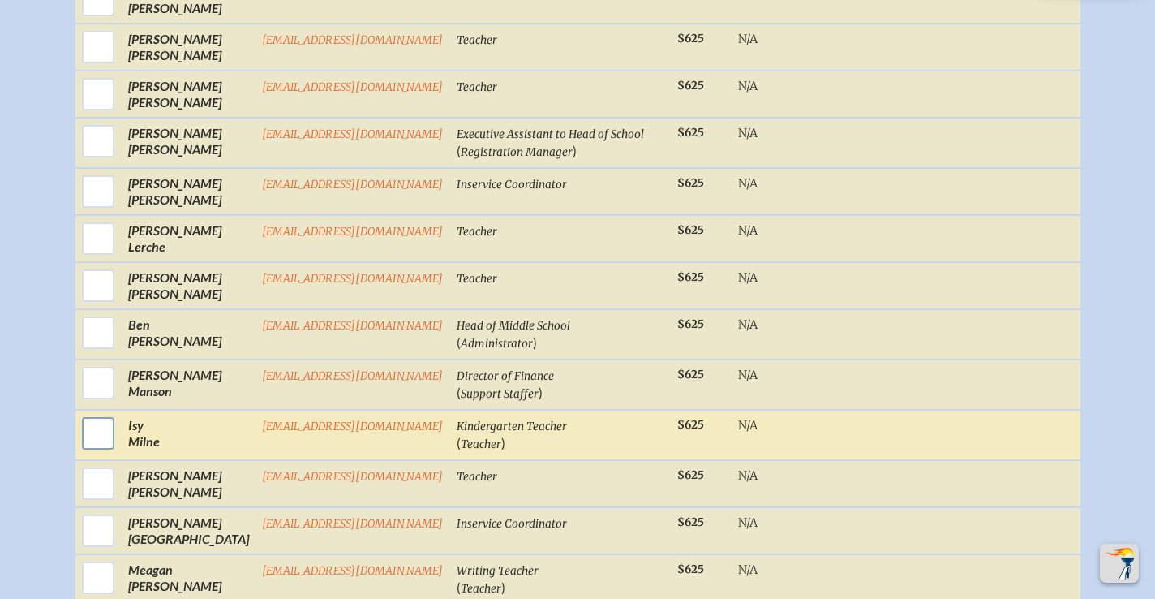
click at [110, 413] on input "checkbox" at bounding box center [98, 433] width 41 height 41
checkbox input "true"
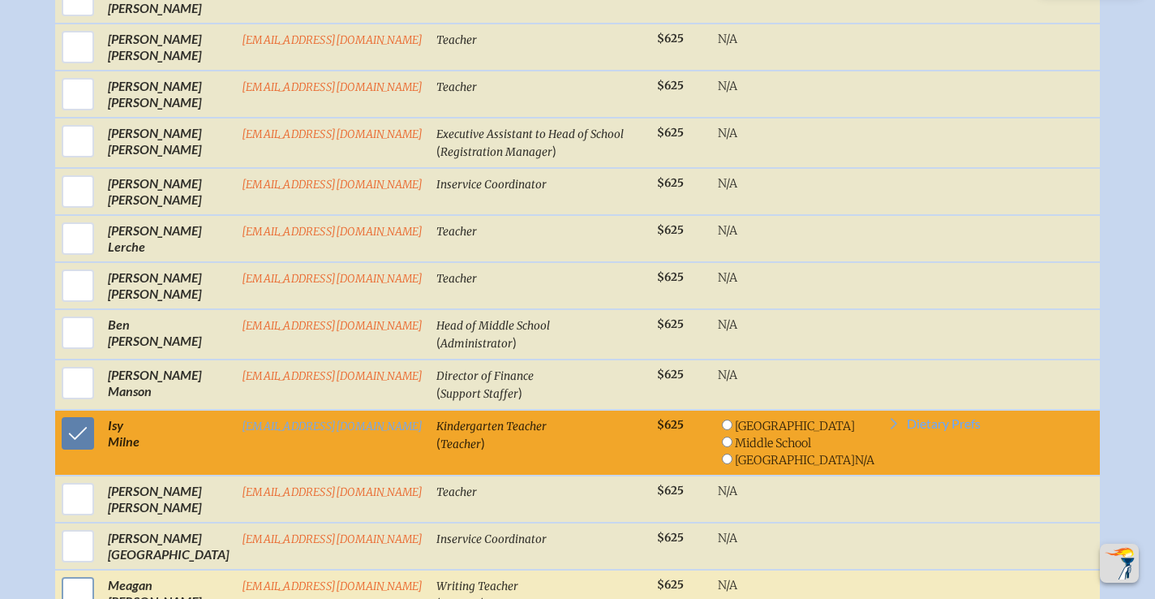
click at [98, 573] on input "checkbox" at bounding box center [78, 593] width 41 height 41
checkbox input "true"
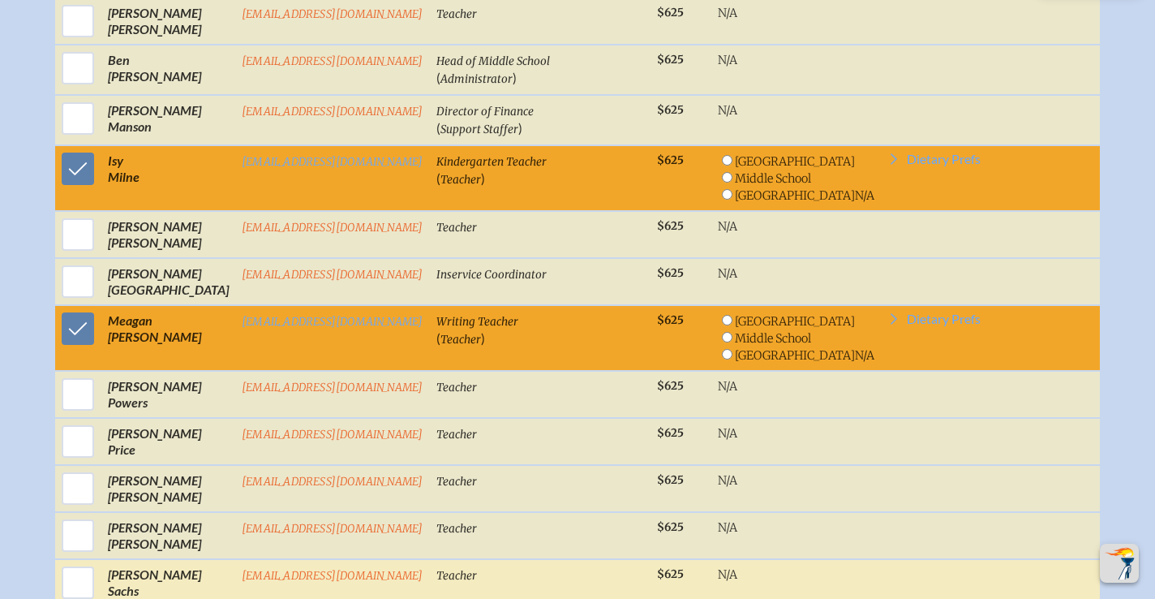
scroll to position [1935, 0]
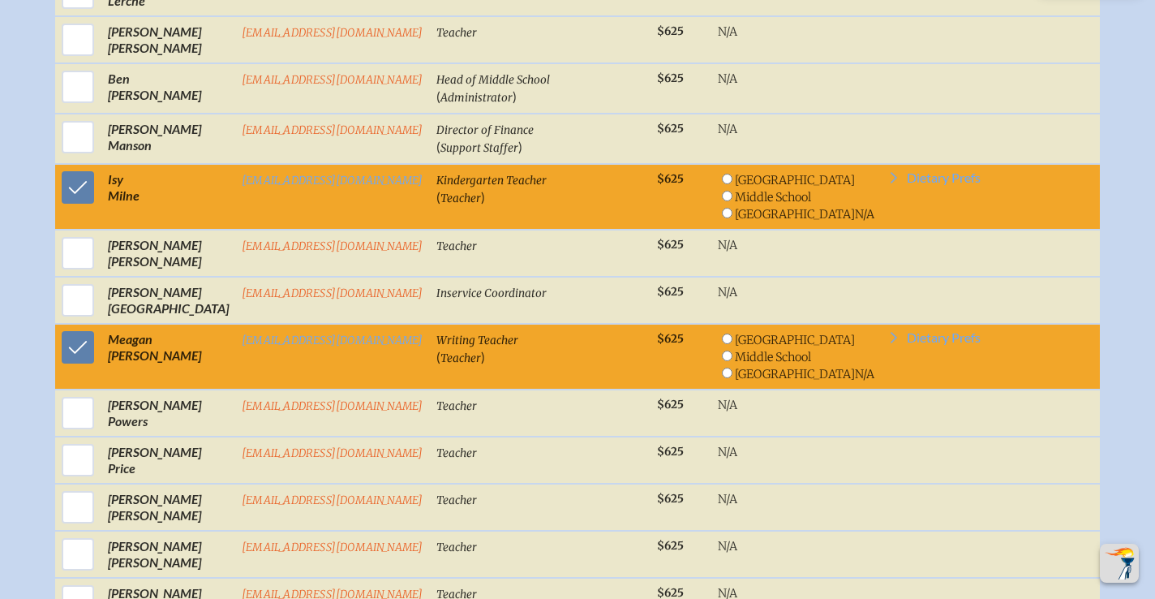
click at [732, 174] on input "radio" at bounding box center [727, 179] width 11 height 11
radio input "true"
click at [732, 333] on input "radio" at bounding box center [727, 338] width 11 height 11
radio input "true"
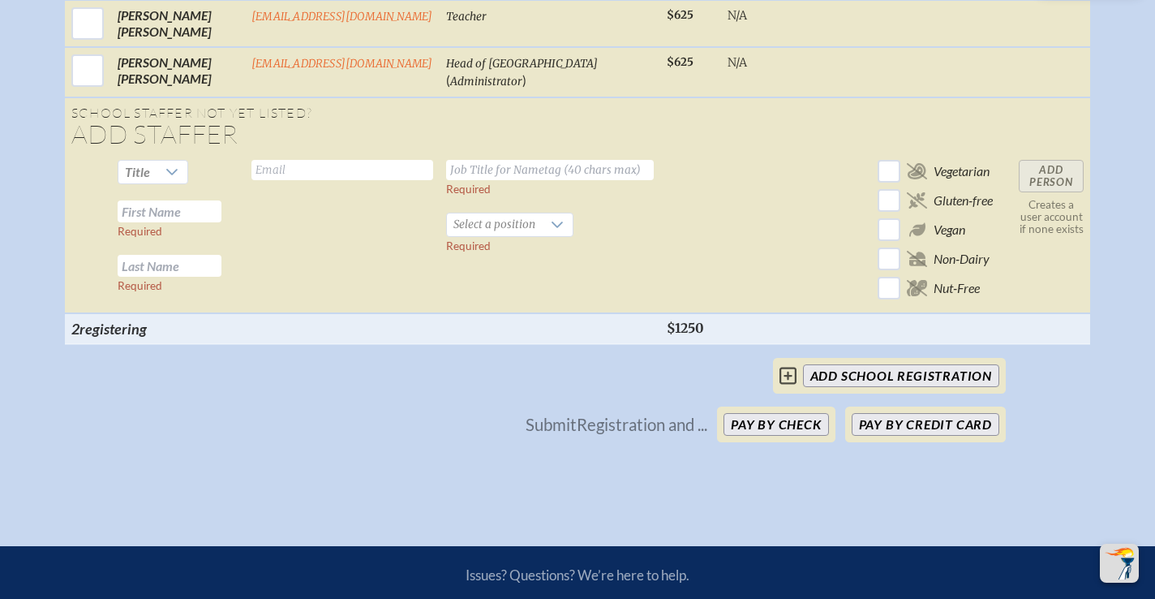
scroll to position [2889, 0]
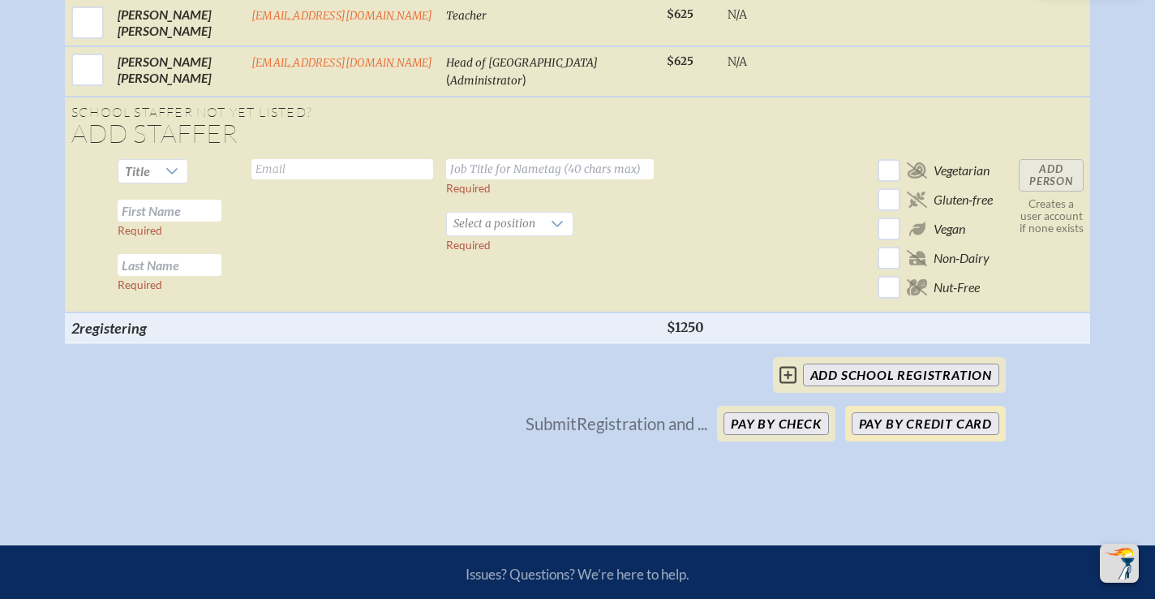
click at [900, 412] on button "Pay by Credit Card" at bounding box center [926, 423] width 148 height 23
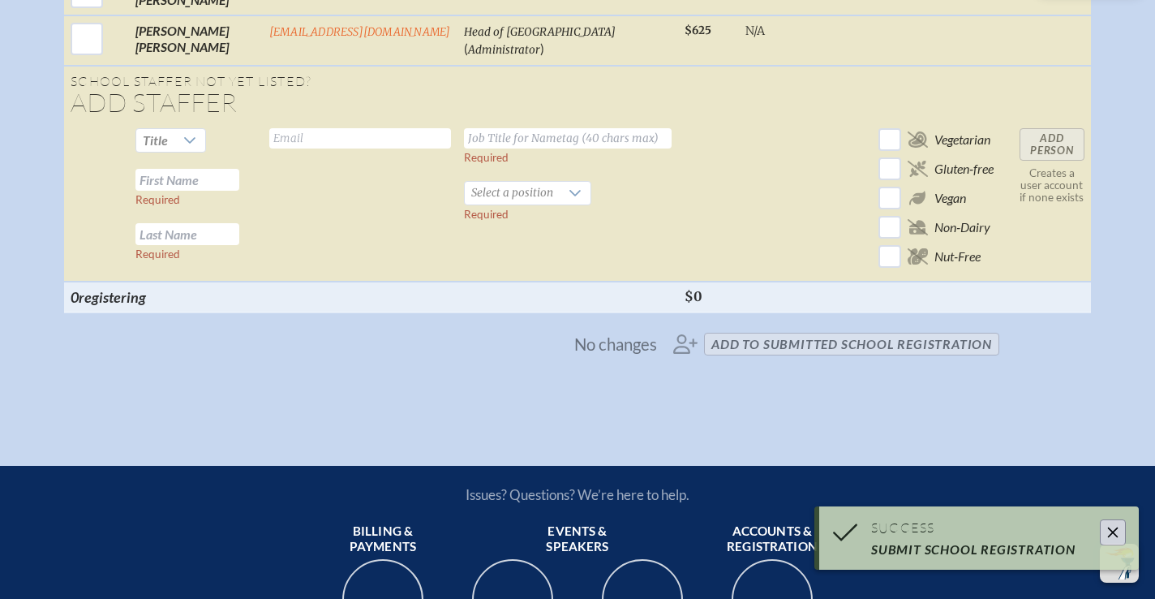
scroll to position [2855, 0]
